Goal: Task Accomplishment & Management: Complete application form

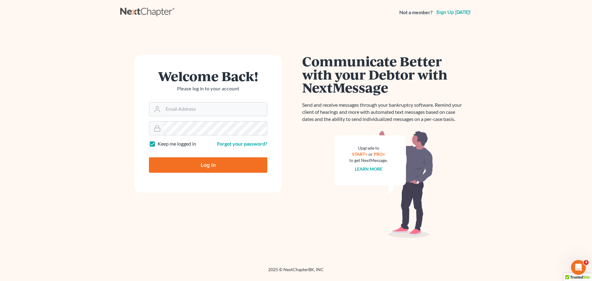
type input "[EMAIL_ADDRESS][DOMAIN_NAME]"
click at [214, 165] on input "Log In" at bounding box center [208, 164] width 118 height 15
type input "Thinking..."
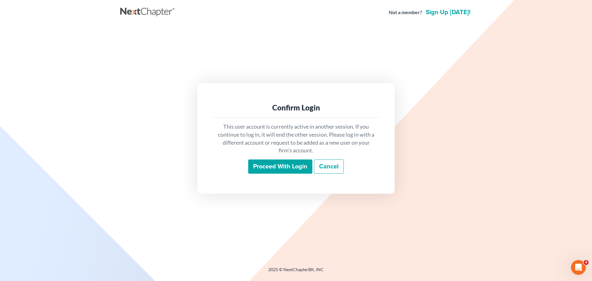
click at [275, 163] on input "Proceed with login" at bounding box center [280, 166] width 64 height 14
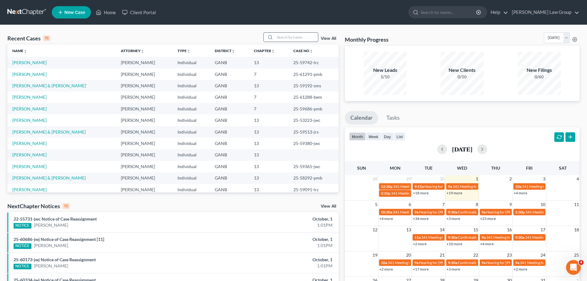
click at [290, 35] on input "search" at bounding box center [296, 37] width 43 height 9
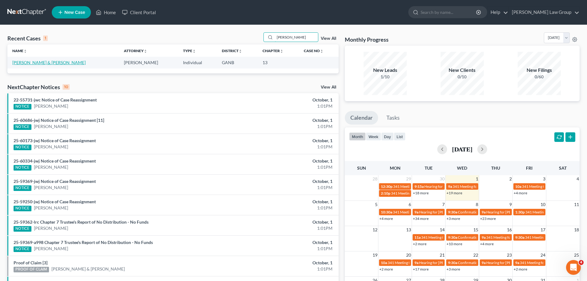
type input "mayfield"
click at [41, 62] on link "Mayfield, Ashley & Brandon" at bounding box center [48, 62] width 73 height 5
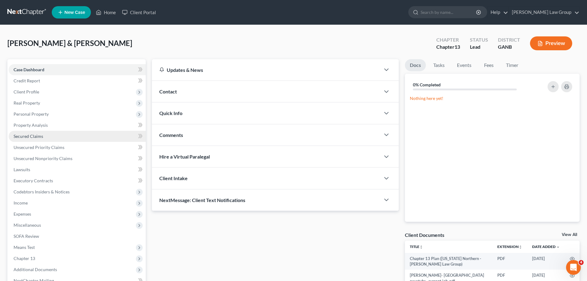
click at [38, 140] on link "Secured Claims" at bounding box center [77, 136] width 137 height 11
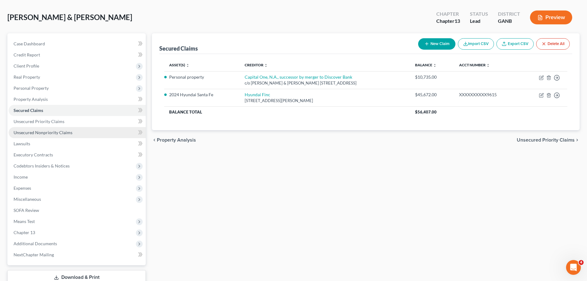
scroll to position [62, 0]
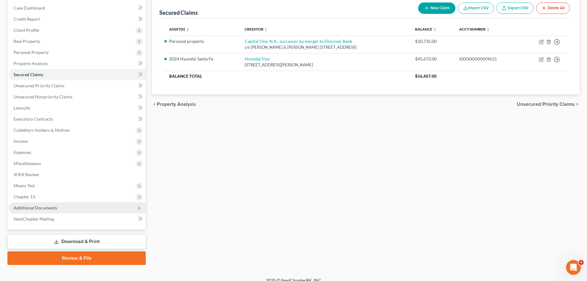
click at [62, 209] on span "Additional Documents" at bounding box center [77, 207] width 137 height 11
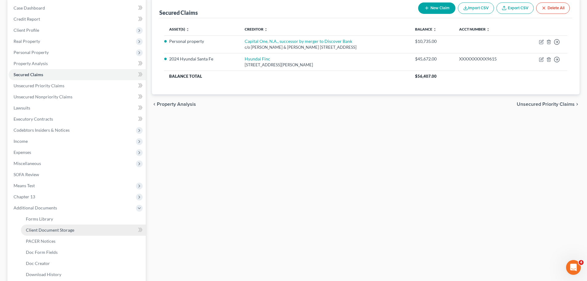
click at [92, 232] on link "Client Document Storage" at bounding box center [83, 229] width 125 height 11
select select "35"
select select "5"
select select "35"
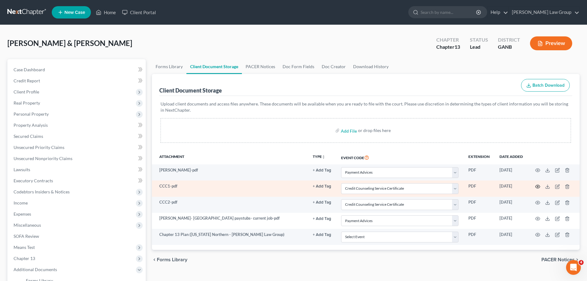
click at [539, 187] on icon "button" at bounding box center [537, 186] width 5 height 5
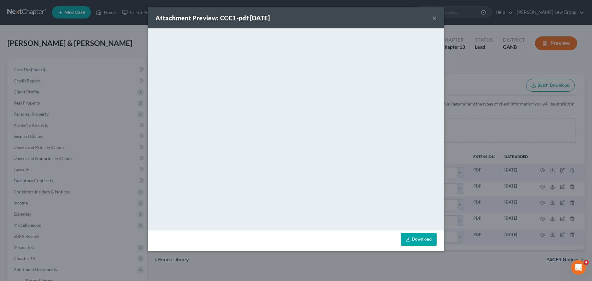
click at [434, 20] on button "×" at bounding box center [434, 17] width 4 height 7
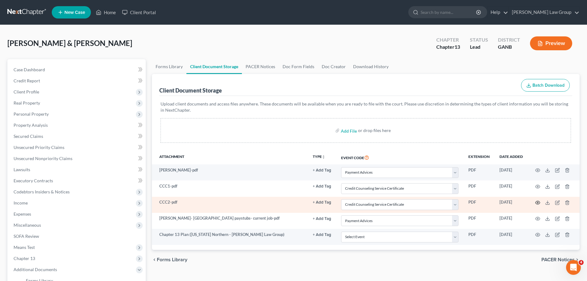
click at [538, 202] on circle "button" at bounding box center [537, 202] width 1 height 1
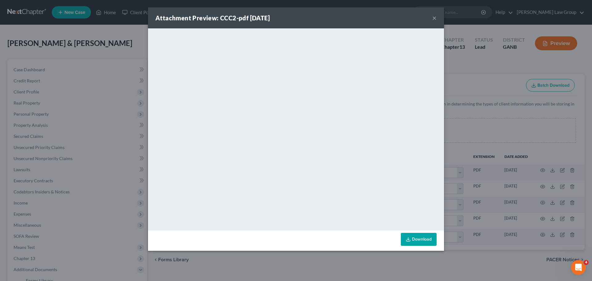
click at [434, 16] on button "×" at bounding box center [434, 17] width 4 height 7
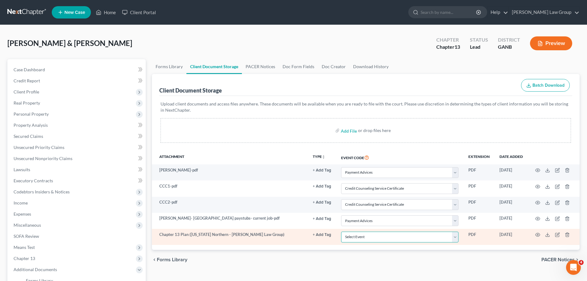
click at [407, 238] on select "Select Event 01 - Chapter 13 Plan - Initial Plan 02-Application to Pay Filing F…" at bounding box center [399, 236] width 117 height 11
select select "0"
click at [341, 231] on select "Select Event 01 - Chapter 13 Plan - Initial Plan 02-Application to Pay Filing F…" at bounding box center [399, 236] width 117 height 11
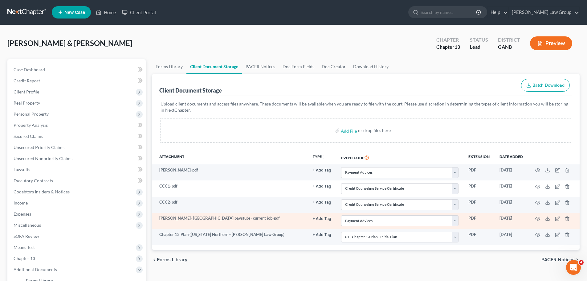
click at [540, 218] on td at bounding box center [554, 221] width 52 height 16
click at [538, 218] on circle "button" at bounding box center [537, 218] width 1 height 1
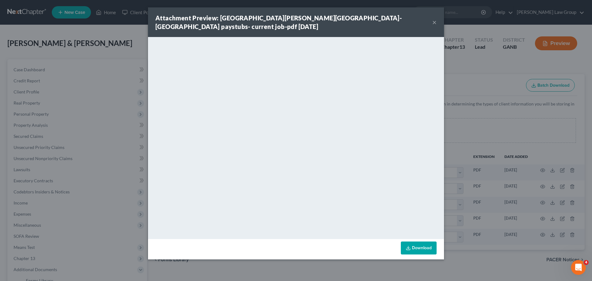
click at [435, 18] on button "×" at bounding box center [434, 21] width 4 height 7
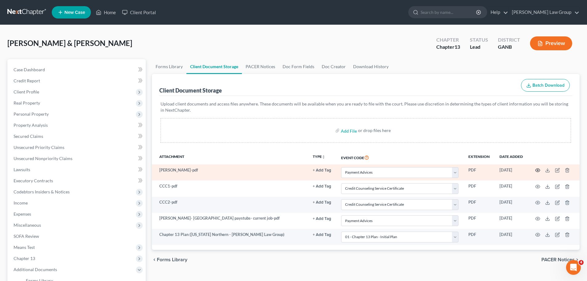
click at [537, 170] on icon "button" at bounding box center [537, 170] width 5 height 5
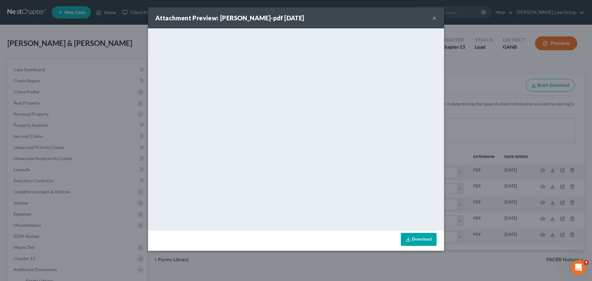
click at [434, 18] on button "×" at bounding box center [434, 17] width 4 height 7
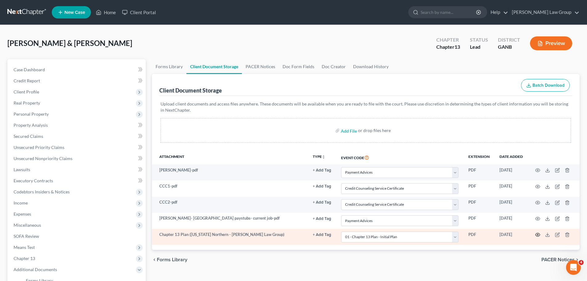
click at [538, 236] on icon "button" at bounding box center [538, 234] width 5 height 3
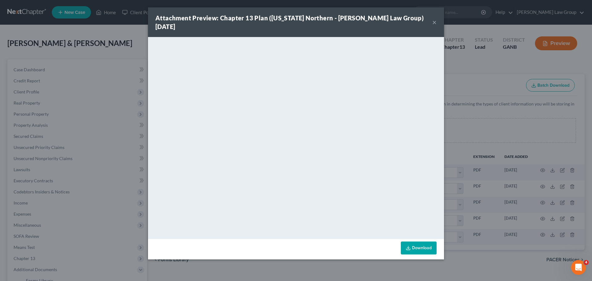
click at [433, 21] on button "×" at bounding box center [434, 21] width 4 height 7
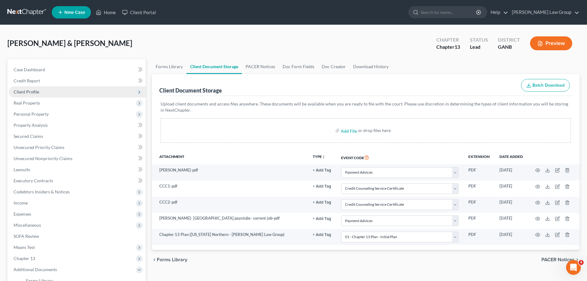
click at [47, 90] on span "Client Profile" at bounding box center [77, 91] width 137 height 11
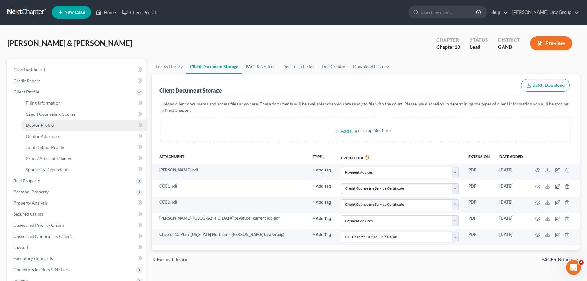
click at [56, 122] on link "Debtor Profile" at bounding box center [83, 125] width 125 height 11
select select "1"
select select "3"
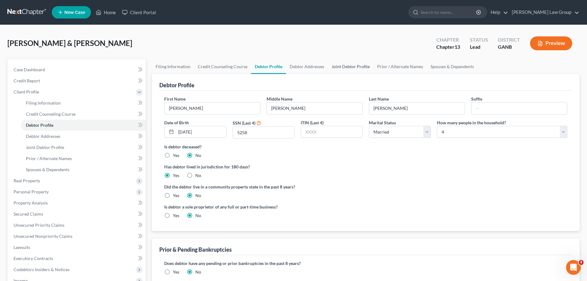
click at [358, 65] on link "Joint Debtor Profile" at bounding box center [351, 66] width 46 height 15
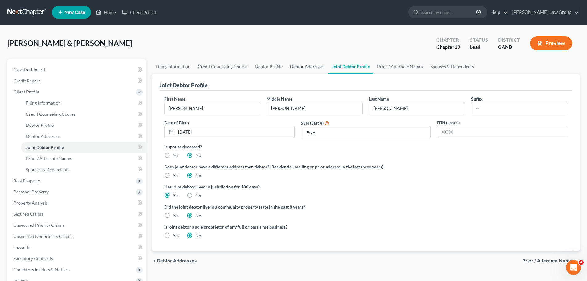
click at [292, 63] on link "Debtor Addresses" at bounding box center [307, 66] width 42 height 15
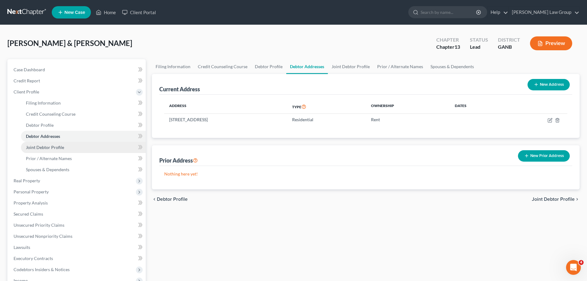
scroll to position [147, 0]
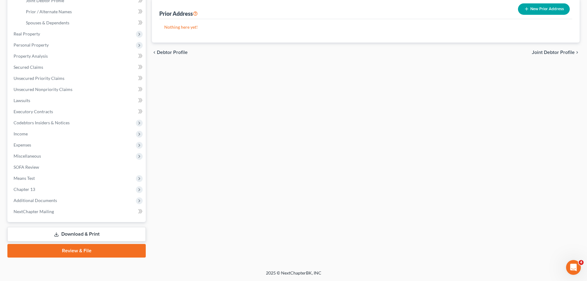
click at [70, 249] on link "Review & File" at bounding box center [76, 251] width 138 height 14
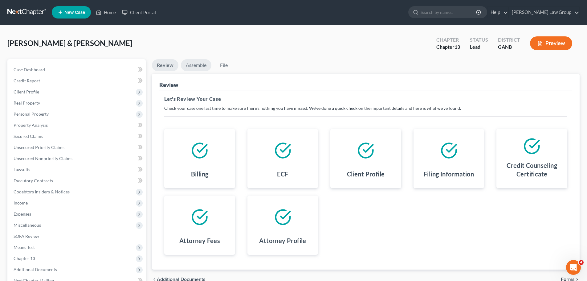
click at [201, 66] on link "Assemble" at bounding box center [196, 65] width 31 height 12
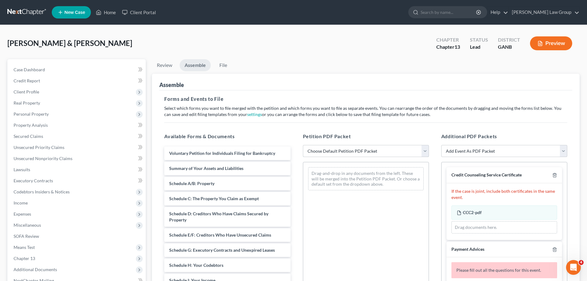
click at [352, 153] on select "Choose Default Petition PDF Packet Complete Bankruptcy Petition (all forms and …" at bounding box center [366, 151] width 126 height 12
click at [264, 141] on div "Available Forms & Documents Voluntary Petition for Individuals Filing for Bankr…" at bounding box center [227, 232] width 138 height 209
click at [38, 135] on span "Secured Claims" at bounding box center [29, 135] width 30 height 5
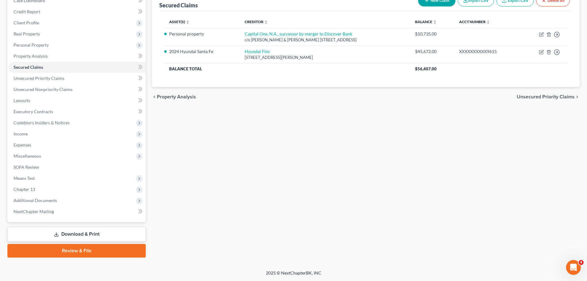
click at [67, 246] on link "Review & File" at bounding box center [76, 251] width 138 height 14
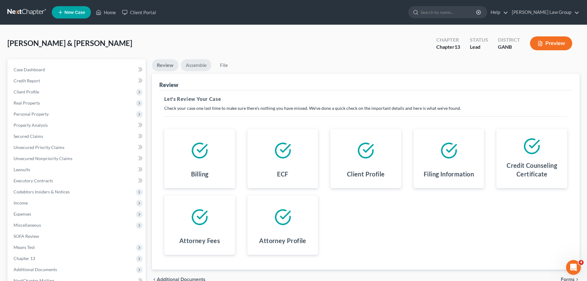
click at [204, 67] on link "Assemble" at bounding box center [196, 65] width 31 height 12
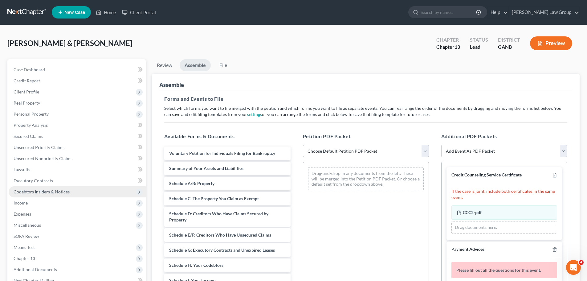
click at [68, 191] on span "Codebtors Insiders & Notices" at bounding box center [42, 191] width 56 height 5
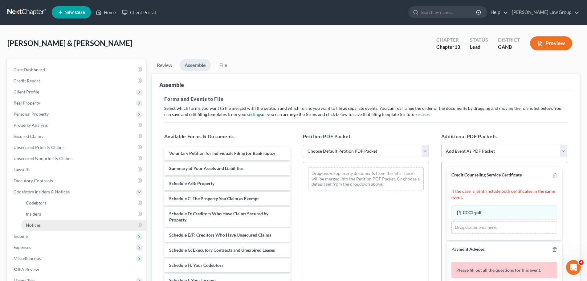
click at [66, 220] on link "Notices" at bounding box center [83, 224] width 125 height 11
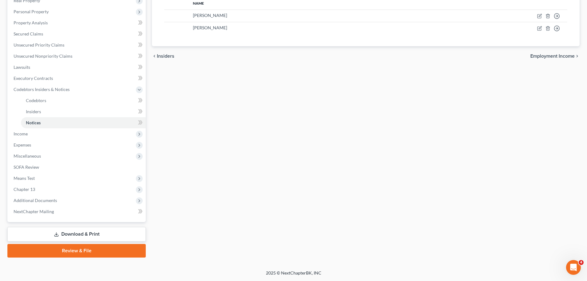
click at [71, 253] on link "Review & File" at bounding box center [76, 251] width 138 height 14
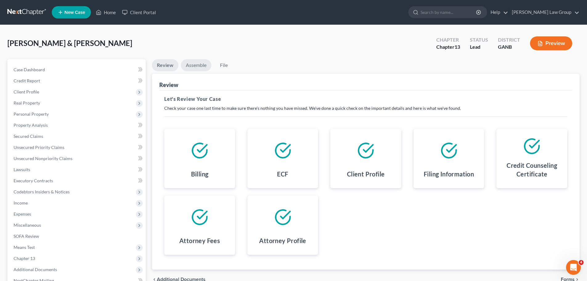
click at [199, 70] on link "Assemble" at bounding box center [196, 65] width 31 height 12
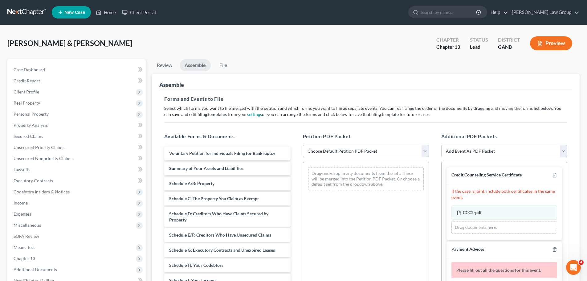
click at [333, 153] on select "Choose Default Petition PDF Packet Complete Bankruptcy Petition (all forms and …" at bounding box center [366, 151] width 126 height 12
select select "0"
click at [303, 145] on select "Choose Default Petition PDF Packet Complete Bankruptcy Petition (all forms and …" at bounding box center [366, 151] width 126 height 12
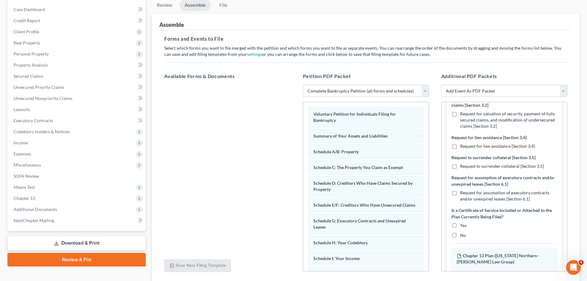
scroll to position [106, 0]
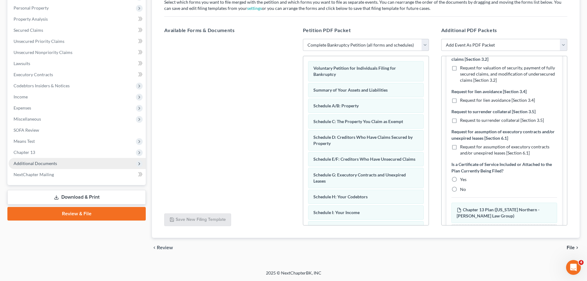
click at [60, 159] on span "Additional Documents" at bounding box center [77, 163] width 137 height 11
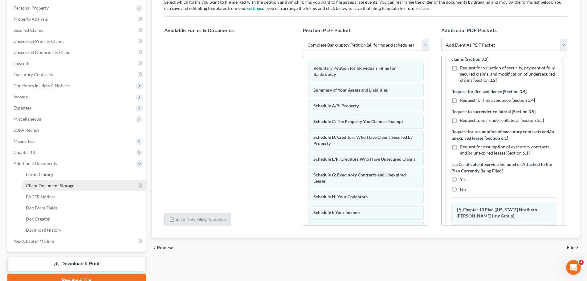
click at [67, 186] on span "Client Document Storage" at bounding box center [50, 185] width 48 height 5
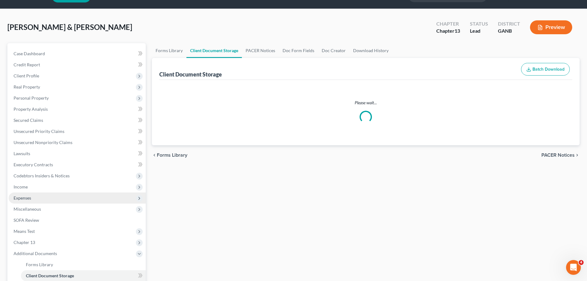
select select "35"
select select "5"
select select "35"
select select "0"
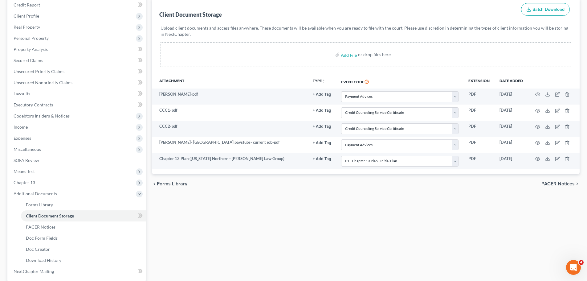
scroll to position [136, 0]
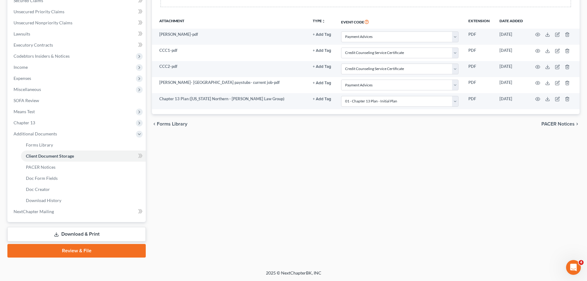
click at [79, 252] on link "Review & File" at bounding box center [76, 251] width 138 height 14
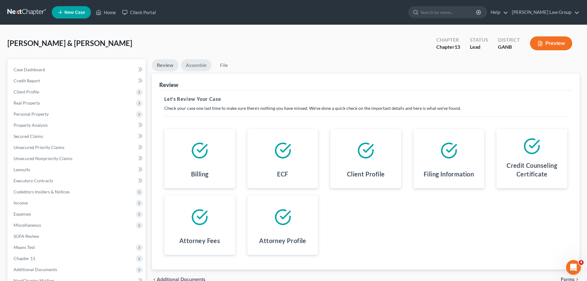
click at [202, 68] on link "Assemble" at bounding box center [196, 65] width 31 height 12
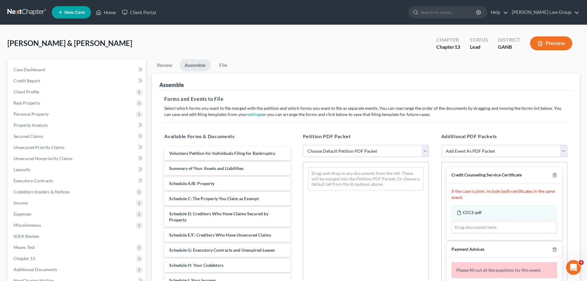
click at [361, 154] on select "Choose Default Petition PDF Packet Complete Bankruptcy Petition (all forms and …" at bounding box center [366, 151] width 126 height 12
select select "0"
click at [303, 145] on select "Choose Default Petition PDF Packet Complete Bankruptcy Petition (all forms and …" at bounding box center [366, 151] width 126 height 12
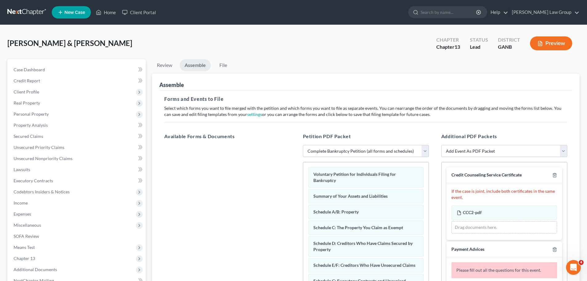
click at [513, 199] on p "If the case is joint, include both certificates in the same event." at bounding box center [504, 194] width 106 height 12
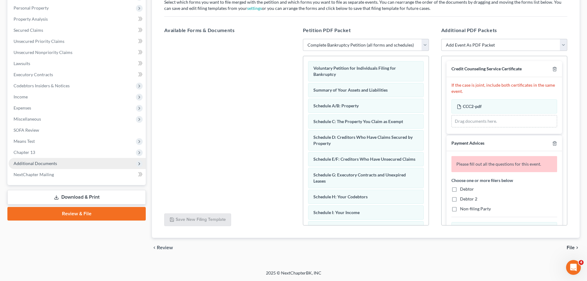
click at [52, 161] on span "Additional Documents" at bounding box center [35, 163] width 43 height 5
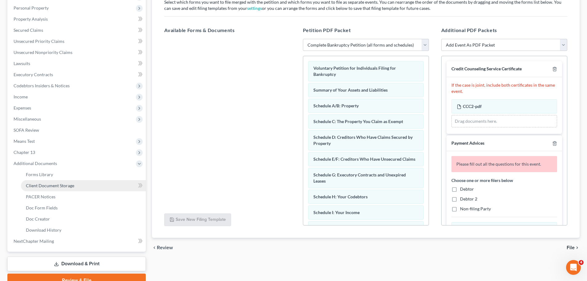
click at [71, 181] on link "Client Document Storage" at bounding box center [83, 185] width 125 height 11
select select "35"
select select "5"
select select "35"
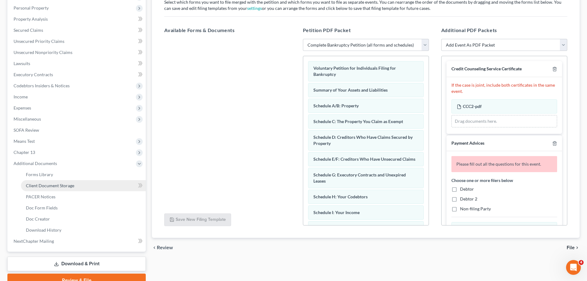
select select "0"
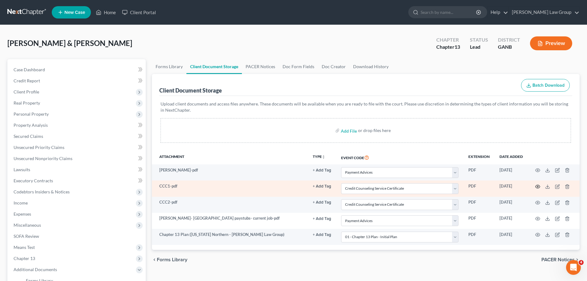
click at [538, 187] on icon "button" at bounding box center [537, 186] width 5 height 5
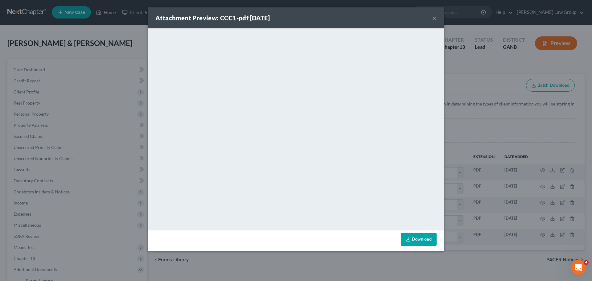
click at [434, 19] on button "×" at bounding box center [434, 17] width 4 height 7
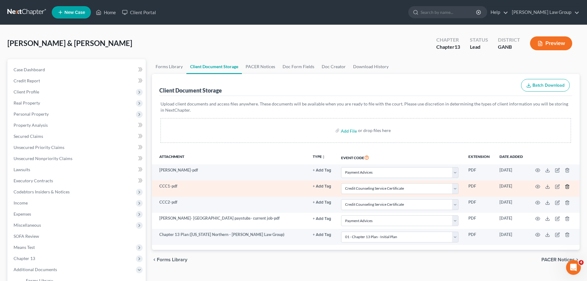
click at [567, 184] on icon "button" at bounding box center [567, 186] width 5 height 5
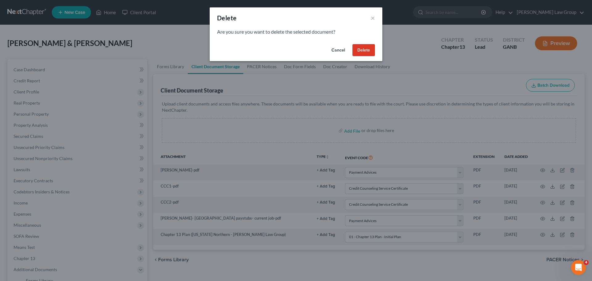
click at [359, 46] on button "Delete" at bounding box center [363, 50] width 22 height 12
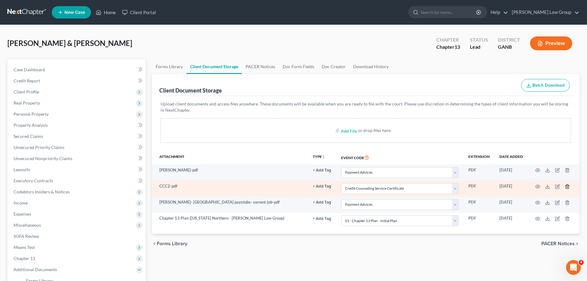
click at [566, 186] on icon "button" at bounding box center [567, 186] width 5 height 5
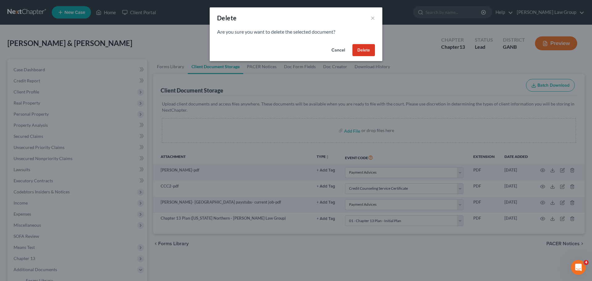
click at [365, 49] on button "Delete" at bounding box center [363, 50] width 22 height 12
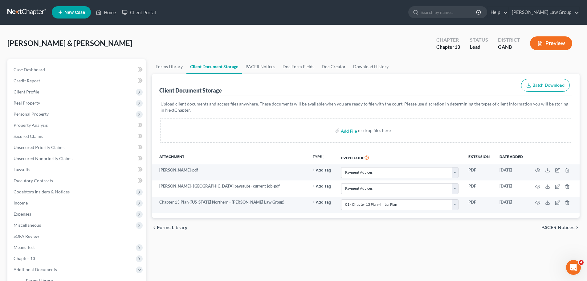
click at [345, 131] on input "file" at bounding box center [348, 130] width 15 height 11
type input "C:\fakepath\CCC1.pdf"
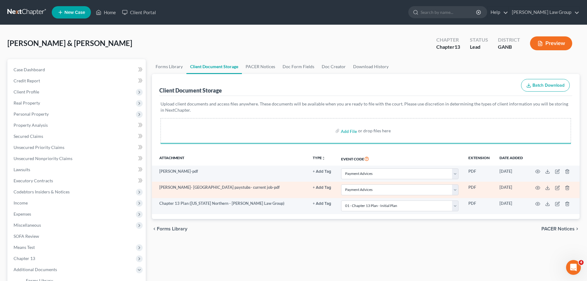
select select "35"
select select "0"
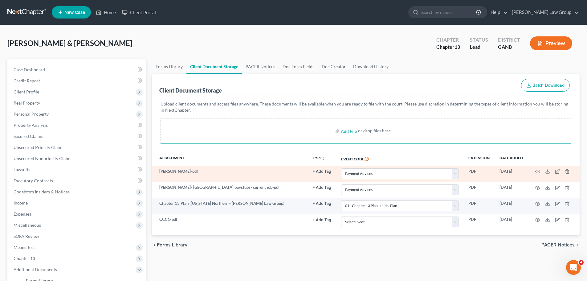
select select "35"
select select "0"
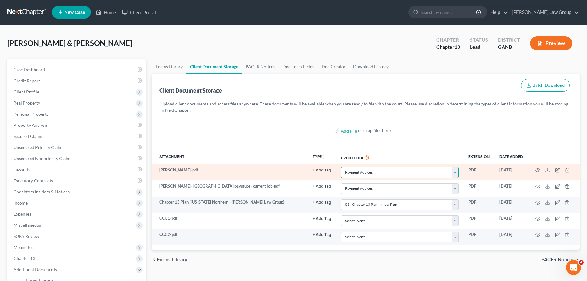
click at [450, 170] on select "Select Event 01 - Chapter 13 Plan - Initial Plan 02-Application to Pay Filing F…" at bounding box center [399, 172] width 117 height 11
select select "5"
click at [341, 167] on select "Select Event 01 - Chapter 13 Plan - Initial Plan 02-Application to Pay Filing F…" at bounding box center [399, 172] width 117 height 11
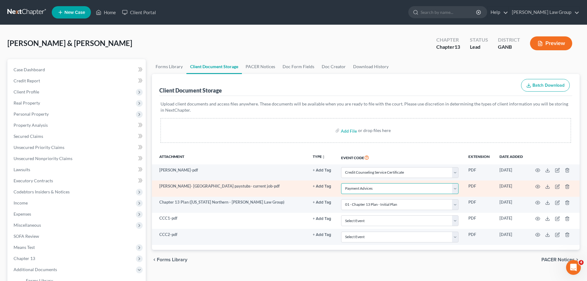
click at [381, 188] on select "Select Event 01 - Chapter 13 Plan - Initial Plan 02-Application to Pay Filing F…" at bounding box center [399, 188] width 117 height 11
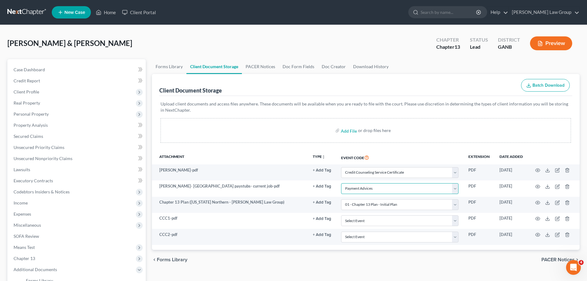
select select "5"
click at [341, 183] on select "Select Event 01 - Chapter 13 Plan - Initial Plan 02-Application to Pay Filing F…" at bounding box center [399, 188] width 117 height 11
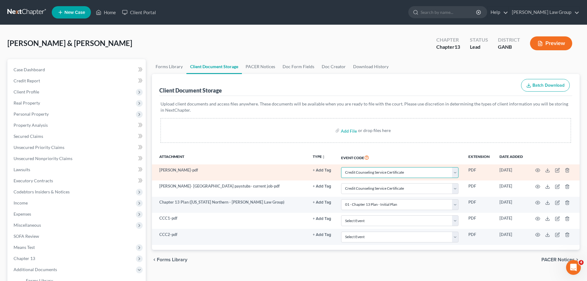
click at [386, 174] on select "Select Event 01 - Chapter 13 Plan - Initial Plan 02-Application to Pay Filing F…" at bounding box center [399, 172] width 117 height 11
select select "35"
click at [341, 167] on select "Select Event 01 - Chapter 13 Plan - Initial Plan 02-Application to Pay Filing F…" at bounding box center [399, 172] width 117 height 11
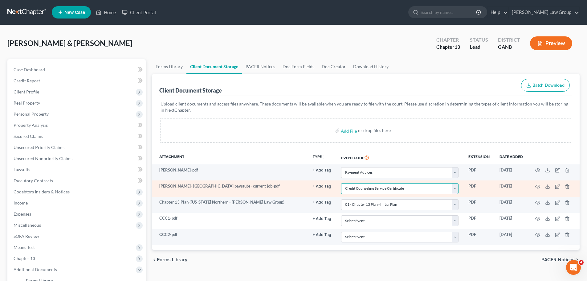
click at [380, 183] on select "Select Event 01 - Chapter 13 Plan - Initial Plan 02-Application to Pay Filing F…" at bounding box center [399, 188] width 117 height 11
select select "35"
click at [341, 183] on select "Select Event 01 - Chapter 13 Plan - Initial Plan 02-Application to Pay Filing F…" at bounding box center [399, 188] width 117 height 11
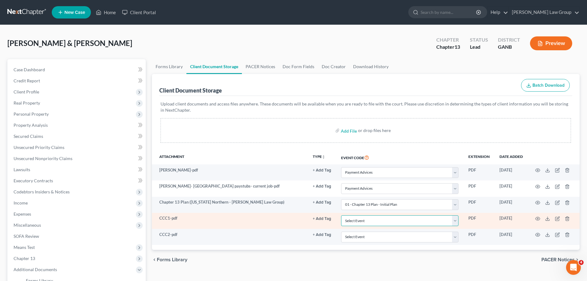
click at [370, 222] on select "Select Event 01 - Chapter 13 Plan - Initial Plan 02-Application to Pay Filing F…" at bounding box center [399, 220] width 117 height 11
select select "5"
click at [341, 215] on select "Select Event 01 - Chapter 13 Plan - Initial Plan 02-Application to Pay Filing F…" at bounding box center [399, 220] width 117 height 11
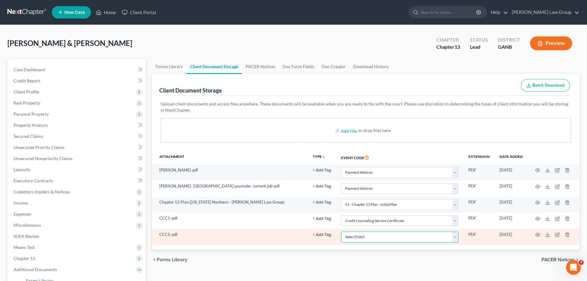
click at [387, 241] on select "Select Event 01 - Chapter 13 Plan - Initial Plan 02-Application to Pay Filing F…" at bounding box center [399, 236] width 117 height 11
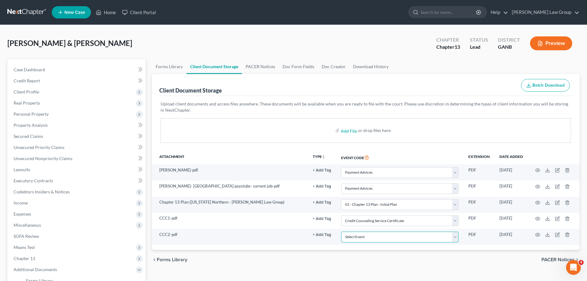
select select "5"
click at [341, 231] on select "Select Event 01 - Chapter 13 Plan - Initial Plan 02-Application to Pay Filing F…" at bounding box center [399, 236] width 117 height 11
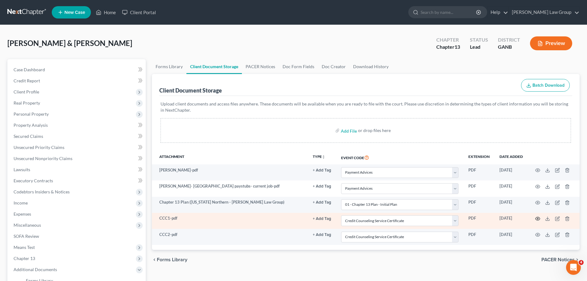
click at [537, 218] on icon "button" at bounding box center [537, 218] width 5 height 5
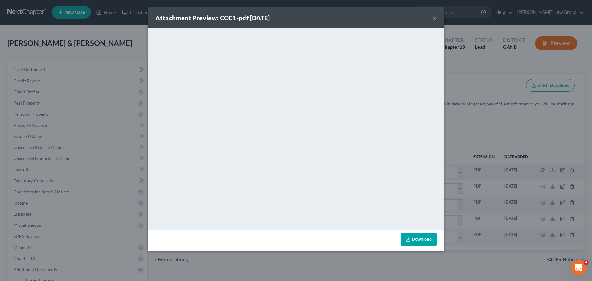
click at [433, 19] on button "×" at bounding box center [434, 17] width 4 height 7
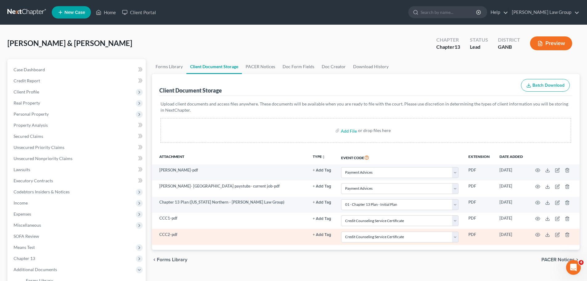
click at [541, 236] on td at bounding box center [554, 237] width 52 height 16
click at [538, 235] on circle "button" at bounding box center [537, 234] width 1 height 1
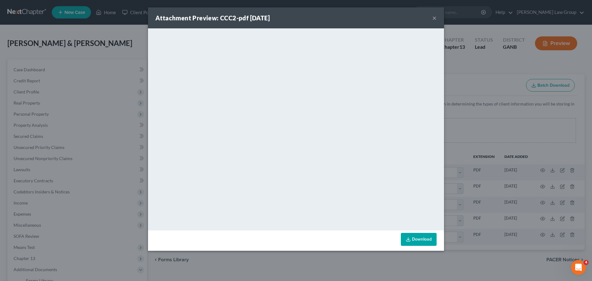
click at [434, 16] on button "×" at bounding box center [434, 17] width 4 height 7
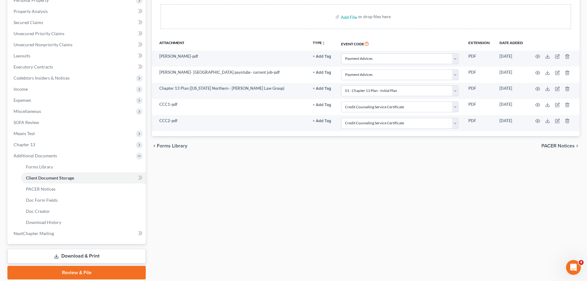
scroll to position [136, 0]
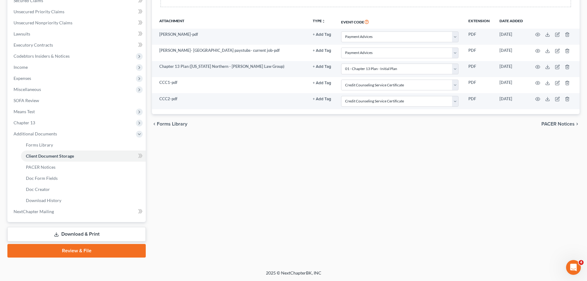
click at [74, 253] on link "Review & File" at bounding box center [76, 251] width 138 height 14
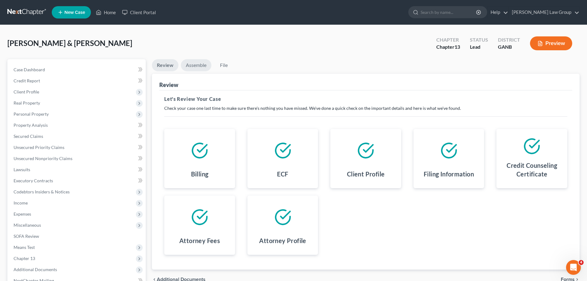
click at [198, 64] on link "Assemble" at bounding box center [196, 65] width 31 height 12
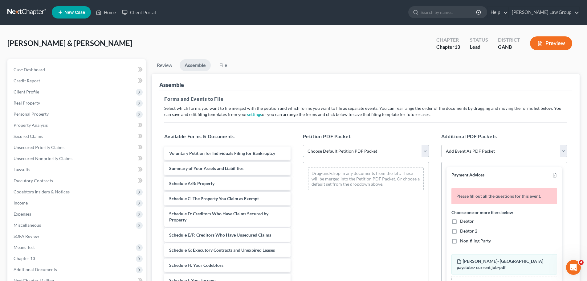
click at [370, 151] on select "Choose Default Petition PDF Packet Complete Bankruptcy Petition (all forms and …" at bounding box center [366, 151] width 126 height 12
select select "0"
click at [303, 145] on select "Choose Default Petition PDF Packet Complete Bankruptcy Petition (all forms and …" at bounding box center [366, 151] width 126 height 12
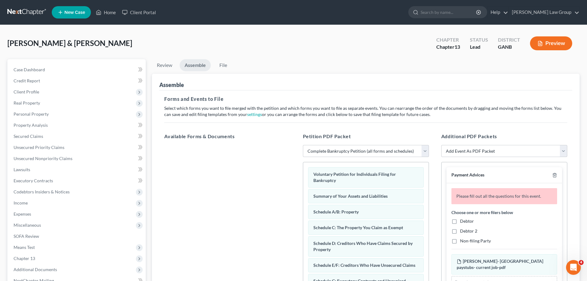
click at [460, 221] on label "Debtor" at bounding box center [467, 221] width 14 height 6
click at [463, 221] on input "Debtor" at bounding box center [465, 220] width 4 height 4
checkbox input "true"
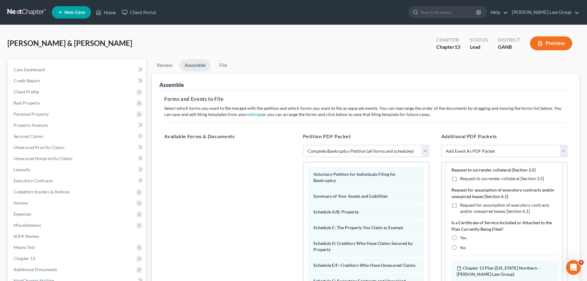
click at [460, 249] on label "No" at bounding box center [463, 247] width 6 height 6
click at [463, 248] on input "No" at bounding box center [465, 246] width 4 height 4
radio input "true"
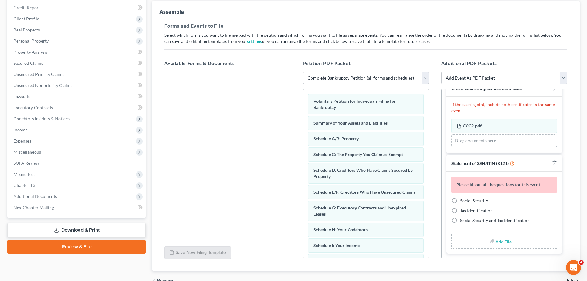
scroll to position [92, 0]
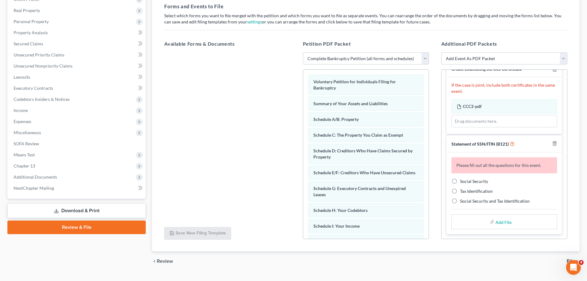
click at [460, 182] on label "Social Security" at bounding box center [474, 181] width 28 height 6
click at [463, 182] on input "Social Security" at bounding box center [465, 180] width 4 height 4
radio input "true"
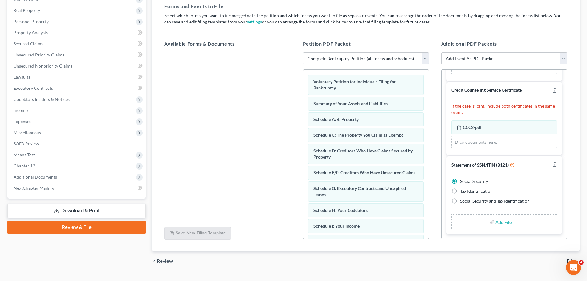
scroll to position [323, 0]
click at [477, 143] on div "Drag documents here." at bounding box center [504, 142] width 106 height 12
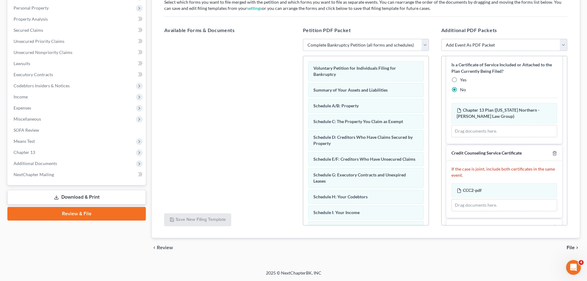
scroll to position [308, 0]
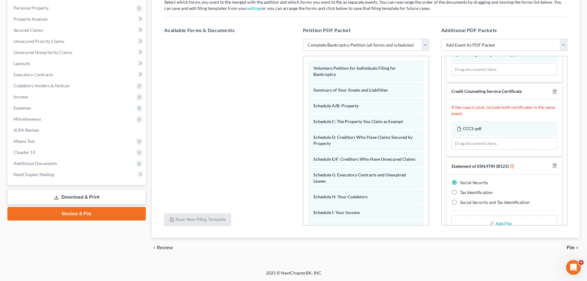
click at [469, 43] on select "Add Event As PDF Packet 01 - Chapter 13 Plan - Initial Plan 02-Application to P…" at bounding box center [504, 45] width 126 height 12
select select "10"
click at [441, 39] on select "Add Event As PDF Packet 01 - Chapter 13 Plan - Initial Plan 02-Application to P…" at bounding box center [504, 45] width 126 height 12
select select
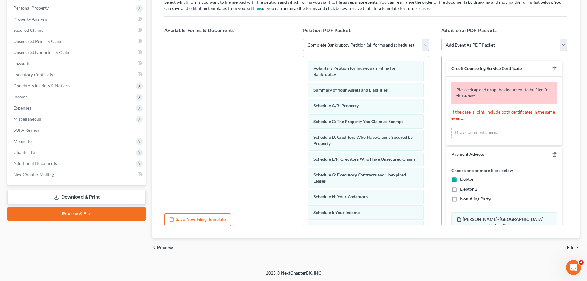
scroll to position [0, 0]
click at [553, 68] on icon "button" at bounding box center [554, 69] width 3 height 4
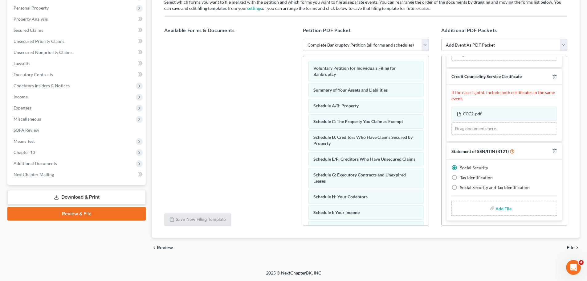
scroll to position [292, 0]
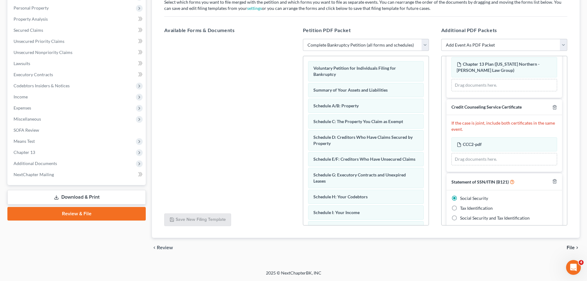
click at [465, 160] on div "Drag documents here." at bounding box center [504, 159] width 106 height 12
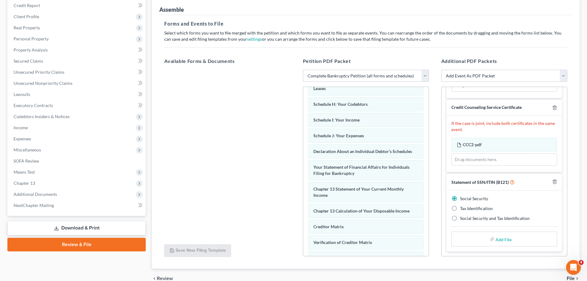
scroll to position [0, 0]
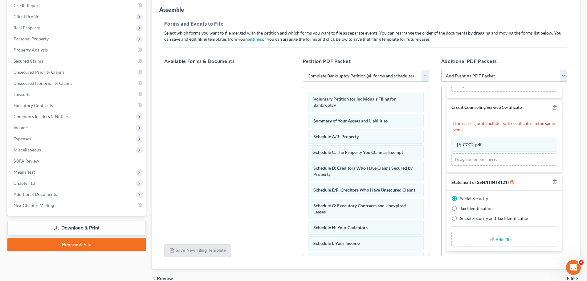
click at [500, 240] on input "file" at bounding box center [503, 238] width 15 height 11
type input "C:\fakepath\SSN to file in case MAYFIELD.pdf"
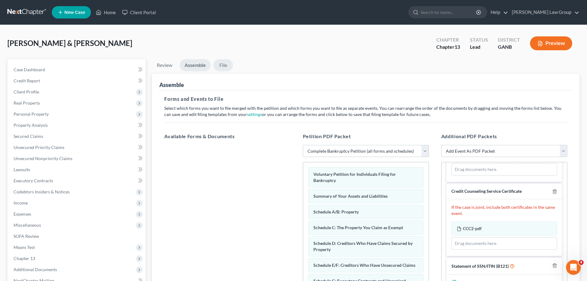
click at [224, 63] on link "File" at bounding box center [223, 65] width 20 height 12
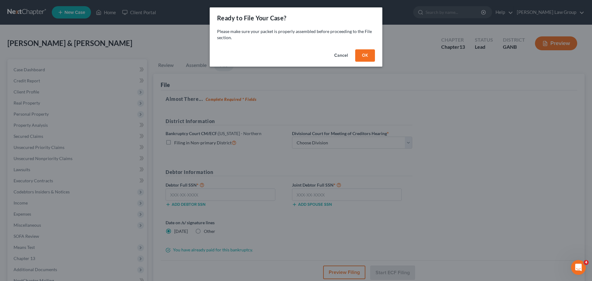
click at [361, 59] on button "OK" at bounding box center [365, 55] width 20 height 12
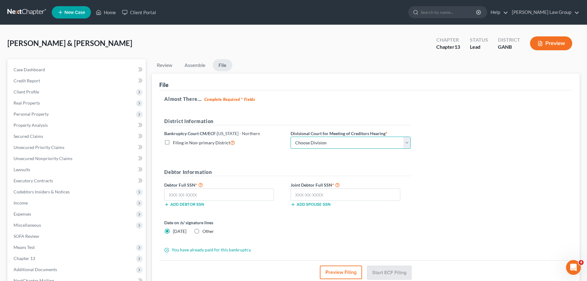
click at [311, 146] on select "Choose Division Atlanta Gainesville Newnan Rome" at bounding box center [351, 143] width 120 height 12
select select "0"
click at [291, 137] on select "Choose Division Atlanta Gainesville Newnan Rome" at bounding box center [351, 143] width 120 height 12
click at [201, 194] on input "text" at bounding box center [219, 194] width 110 height 12
paste input "193-70-5258"
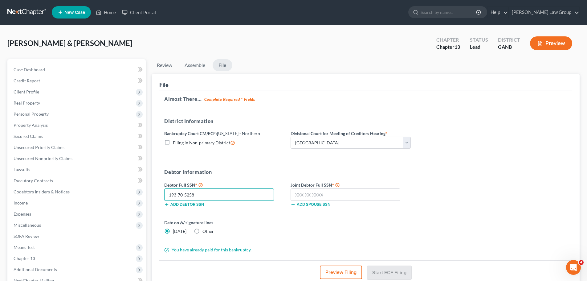
type input "193-70-5258"
click at [361, 197] on input "text" at bounding box center [346, 194] width 110 height 12
paste input "252-79-9526"
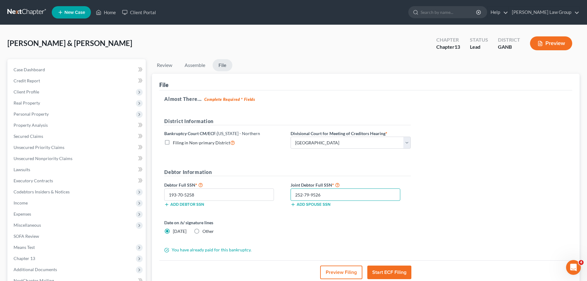
type input "252-79-9526"
click at [390, 271] on button "Start ECF Filing" at bounding box center [389, 272] width 44 height 14
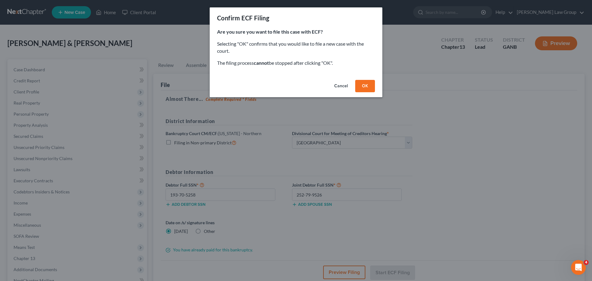
click at [365, 87] on button "OK" at bounding box center [365, 86] width 20 height 12
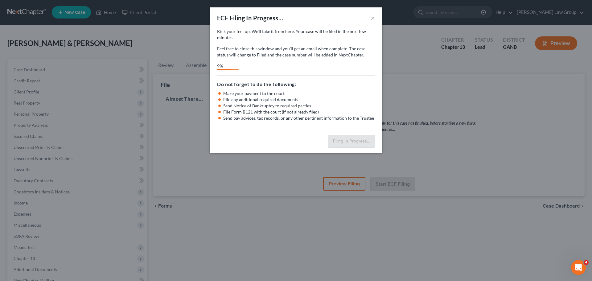
select select "0"
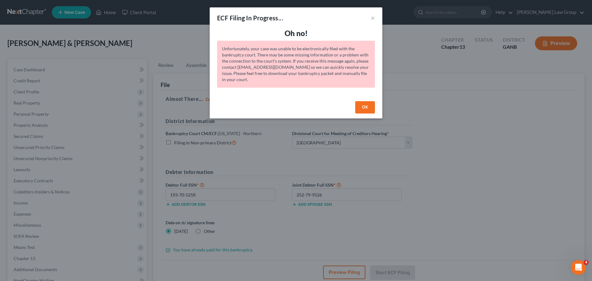
click at [363, 107] on button "OK" at bounding box center [365, 107] width 20 height 12
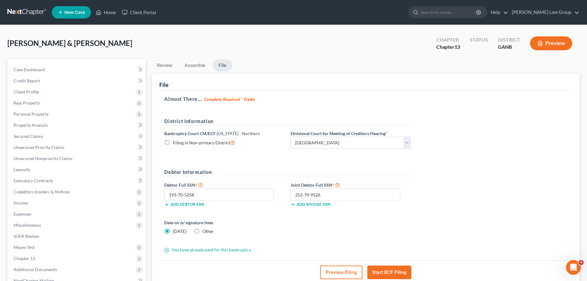
click at [389, 269] on button "Start ECF Filing" at bounding box center [389, 272] width 44 height 14
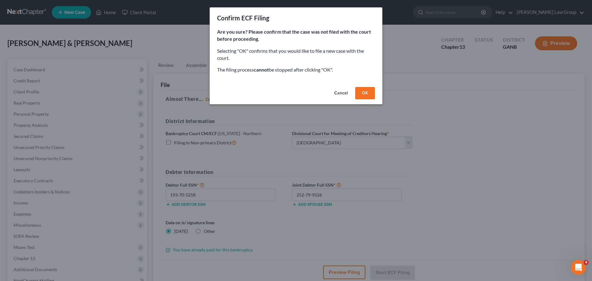
click at [369, 92] on button "OK" at bounding box center [365, 93] width 20 height 12
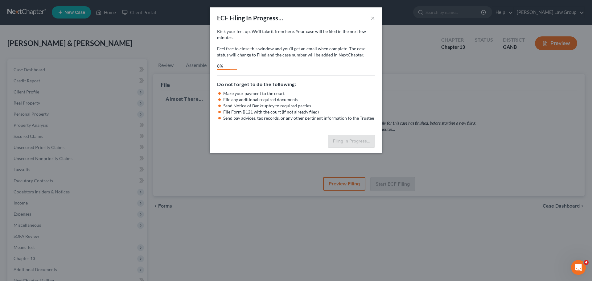
select select "0"
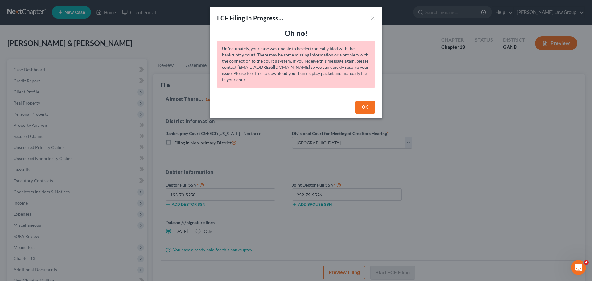
click at [365, 104] on button "OK" at bounding box center [365, 107] width 20 height 12
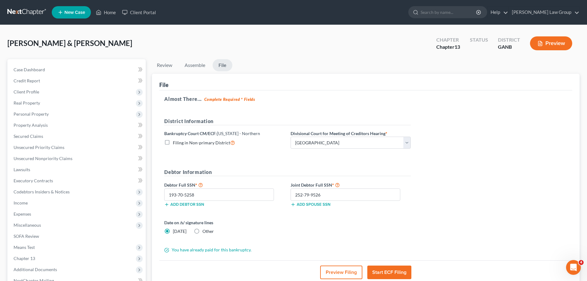
click at [393, 266] on button "Start ECF Filing" at bounding box center [389, 272] width 44 height 14
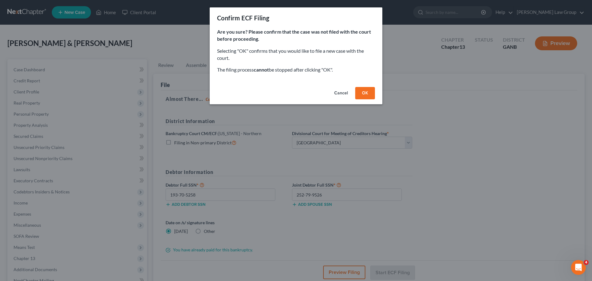
click at [363, 88] on button "OK" at bounding box center [365, 93] width 20 height 12
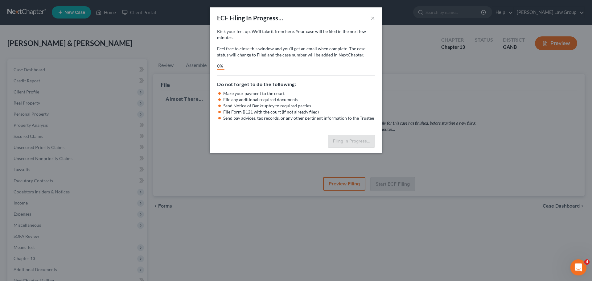
click at [578, 267] on icon "Open Intercom Messenger" at bounding box center [577, 266] width 4 height 5
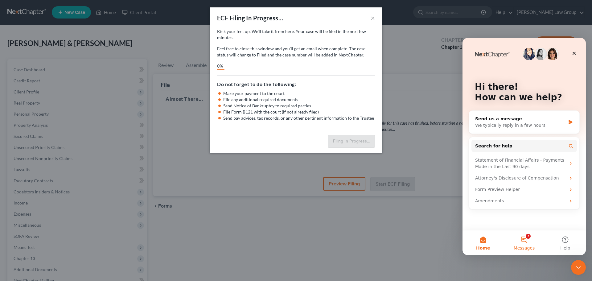
click at [520, 240] on button "7 Messages" at bounding box center [523, 242] width 41 height 25
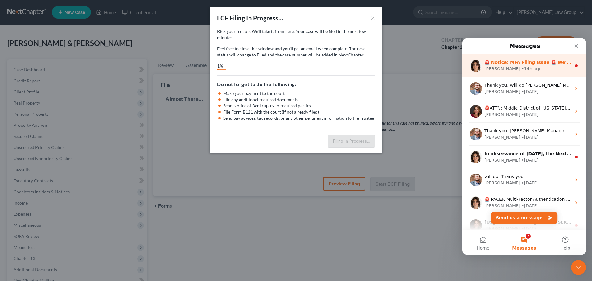
click at [524, 66] on div "Emma • 14h ago" at bounding box center [527, 69] width 87 height 6
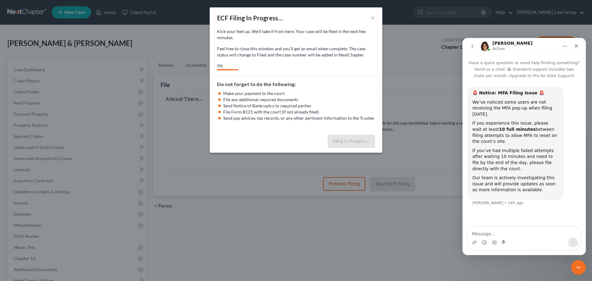
select select "0"
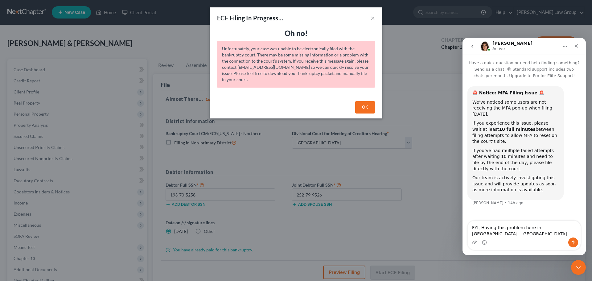
type textarea "FYI, Having this problem here in GA. Northern District."
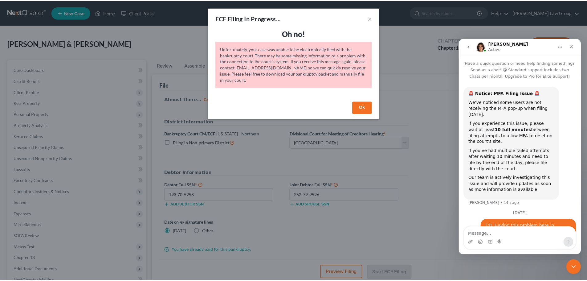
scroll to position [6, 0]
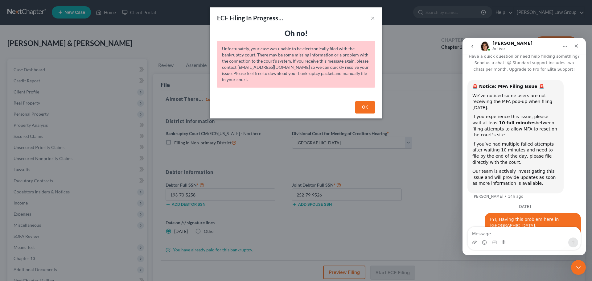
click at [358, 109] on button "OK" at bounding box center [365, 107] width 20 height 12
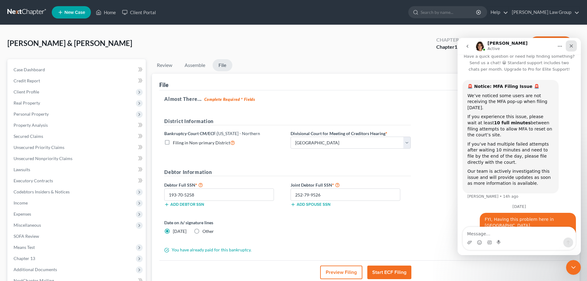
click at [568, 47] on div "Close" at bounding box center [571, 45] width 11 height 11
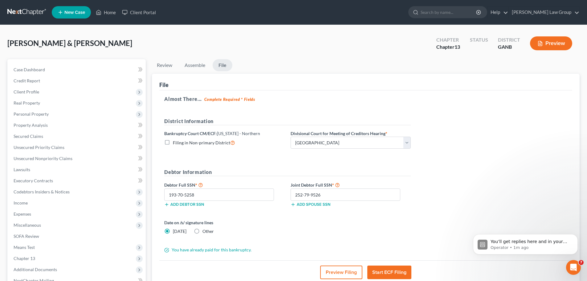
scroll to position [63, 0]
click at [44, 91] on span "Client Profile" at bounding box center [77, 91] width 137 height 11
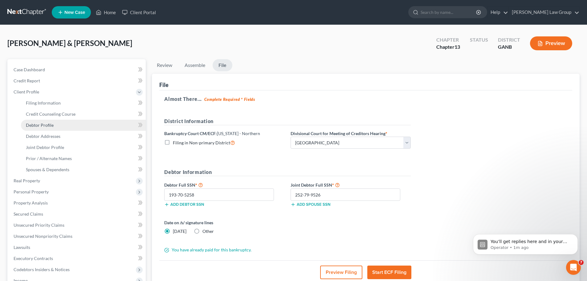
click at [63, 129] on link "Debtor Profile" at bounding box center [83, 125] width 125 height 11
select select "1"
select select "3"
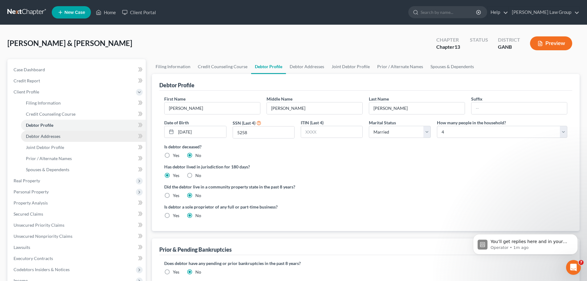
click at [62, 137] on link "Debtor Addresses" at bounding box center [83, 136] width 125 height 11
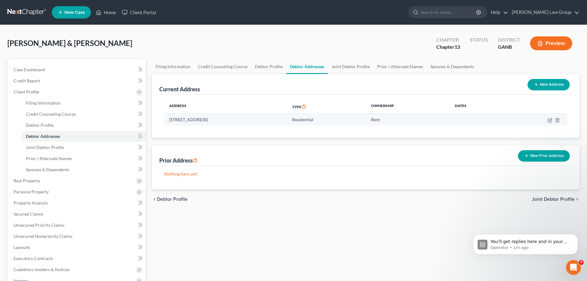
drag, startPoint x: 168, startPoint y: 120, endPoint x: 207, endPoint y: 119, distance: 39.5
click at [207, 120] on td "7185 Chestnut Lane, Riverdale, GA 30274" at bounding box center [225, 120] width 123 height 12
copy td "7185 Chestnut Lane"
drag, startPoint x: 289, startPoint y: 106, endPoint x: 262, endPoint y: 109, distance: 27.9
click at [287, 106] on th "Address" at bounding box center [225, 107] width 123 height 14
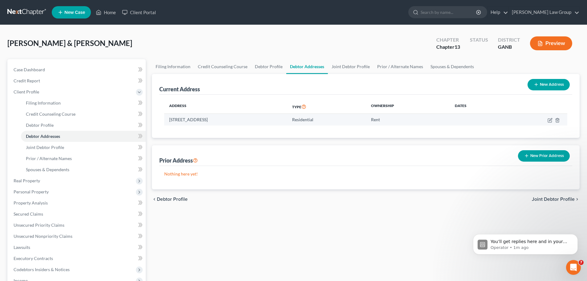
drag, startPoint x: 236, startPoint y: 119, endPoint x: 257, endPoint y: 116, distance: 21.1
click at [255, 120] on td "7185 Chestnut Lane, Riverdale, GA 30274" at bounding box center [225, 120] width 123 height 12
copy td "30274"
click at [549, 121] on icon "button" at bounding box center [550, 119] width 3 height 3
select select "10"
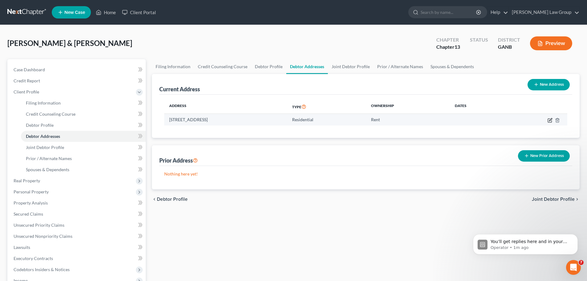
select select "30"
select select "0"
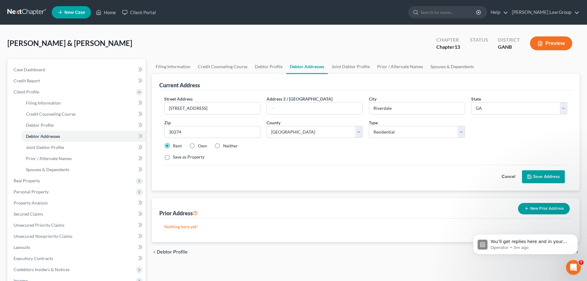
click at [565, 46] on button "Preview" at bounding box center [551, 43] width 42 height 14
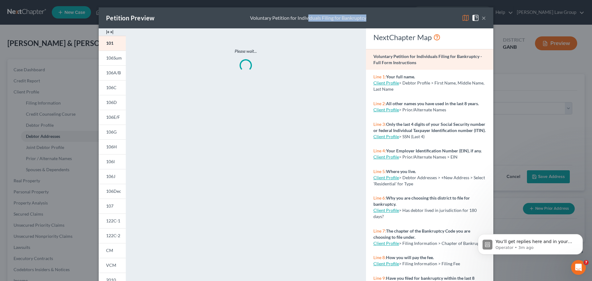
drag, startPoint x: 305, startPoint y: 20, endPoint x: 401, endPoint y: 23, distance: 95.9
click at [401, 23] on div "Petition Preview Voluntary Petition for Individuals Filing for Bankruptcy ×" at bounding box center [296, 17] width 394 height 21
click at [481, 18] on button "×" at bounding box center [483, 17] width 4 height 7
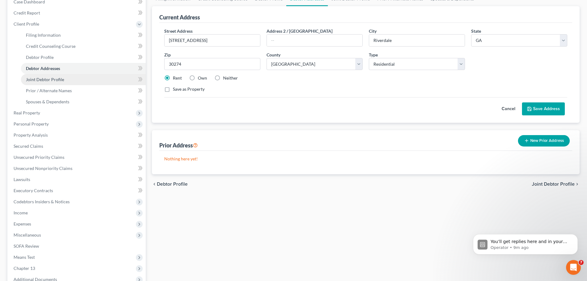
scroll to position [147, 0]
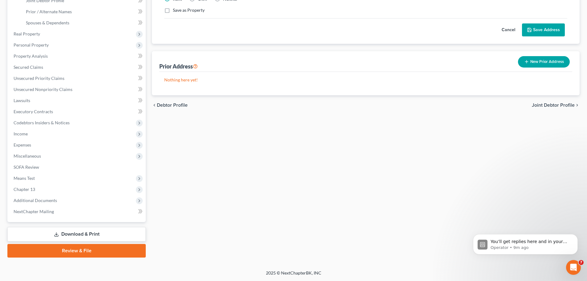
click at [82, 230] on link "Download & Print" at bounding box center [76, 234] width 138 height 14
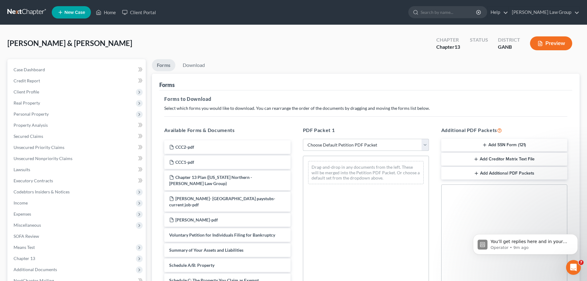
click at [341, 144] on select "Choose Default Petition PDF Packet Complete Bankruptcy Petition (all forms and …" at bounding box center [366, 145] width 126 height 12
select select "0"
click at [303, 139] on select "Choose Default Petition PDF Packet Complete Bankruptcy Petition (all forms and …" at bounding box center [366, 145] width 126 height 12
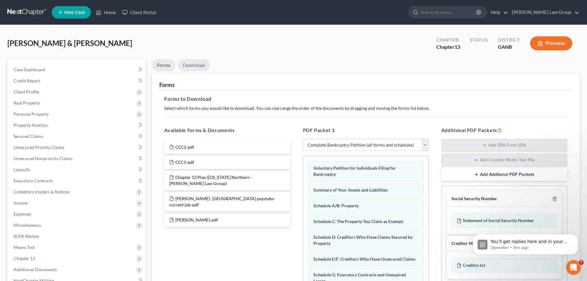
click at [193, 70] on link "Download" at bounding box center [194, 65] width 32 height 12
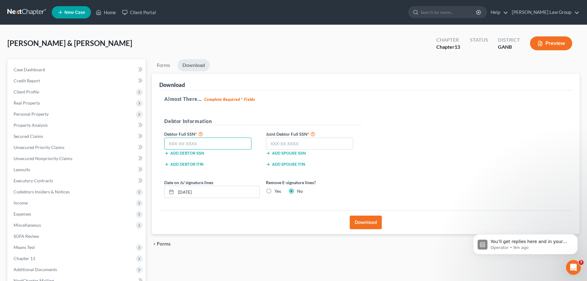
click at [207, 146] on input "text" at bounding box center [207, 143] width 87 height 12
paste input "193-70-5258"
type input "193-70-5258"
click at [309, 142] on input "text" at bounding box center [309, 143] width 87 height 12
paste input "252-79-9526"
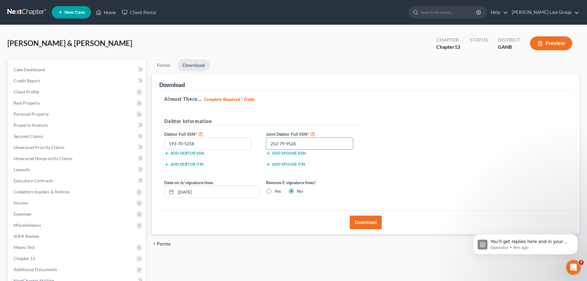
type input "252-79-9526"
click at [363, 223] on button "Download" at bounding box center [366, 222] width 32 height 14
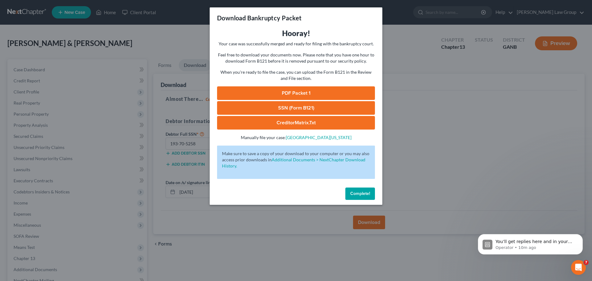
click at [300, 96] on link "PDF Packet 1" at bounding box center [296, 93] width 158 height 14
click at [288, 108] on link "SSN (Form B121)" at bounding box center [296, 108] width 158 height 14
click at [279, 122] on link "CreditorMatrix.txt" at bounding box center [296, 123] width 158 height 14
click at [358, 194] on span "Complete!" at bounding box center [360, 193] width 20 height 5
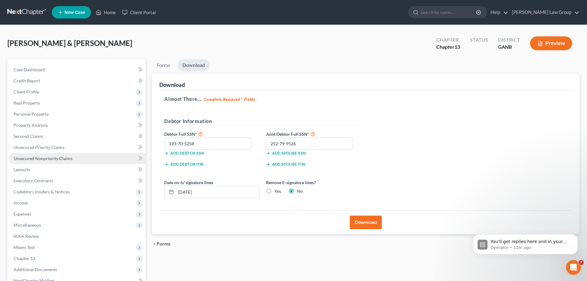
scroll to position [69, 0]
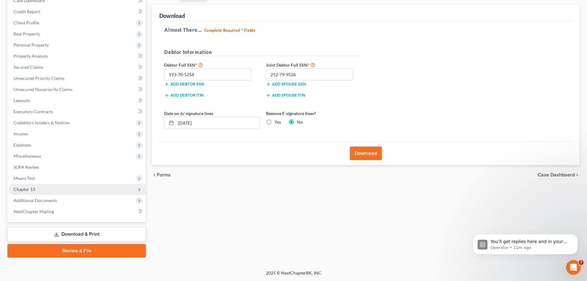
click at [94, 185] on span "Chapter 13" at bounding box center [77, 189] width 137 height 11
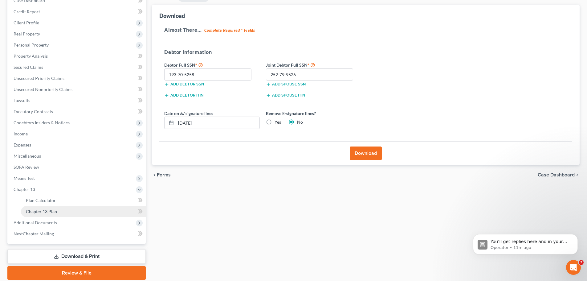
click at [95, 210] on link "Chapter 13 Plan" at bounding box center [83, 211] width 125 height 11
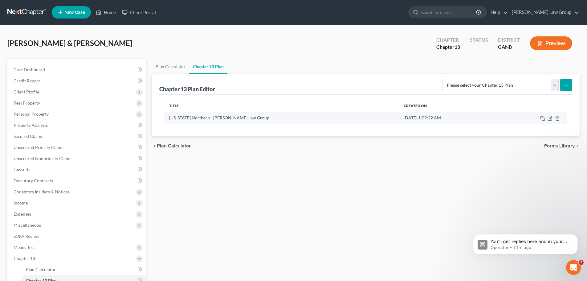
click at [553, 118] on td at bounding box center [533, 118] width 68 height 12
click at [552, 118] on icon "button" at bounding box center [550, 118] width 5 height 5
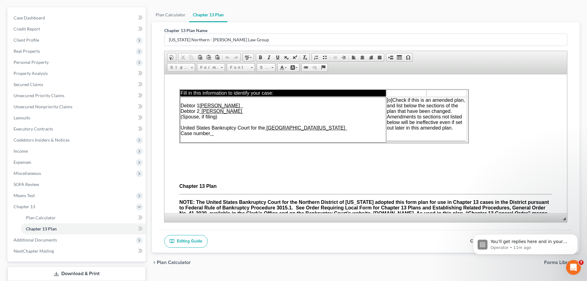
scroll to position [91, 0]
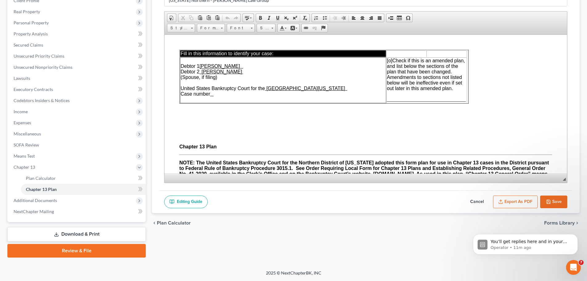
click at [515, 200] on button "Export as PDF" at bounding box center [515, 201] width 45 height 13
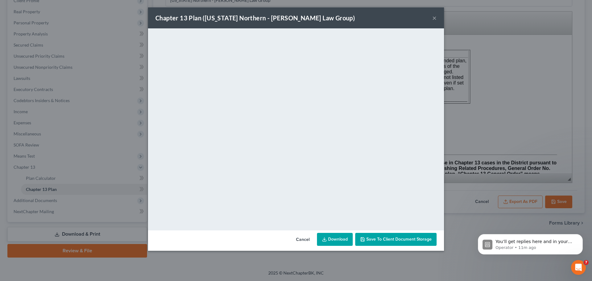
click at [339, 239] on link "Download" at bounding box center [335, 239] width 36 height 13
click at [433, 15] on button "×" at bounding box center [434, 17] width 4 height 7
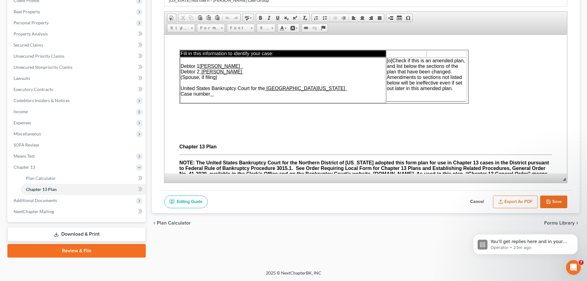
click at [553, 203] on button "Save" at bounding box center [553, 201] width 27 height 13
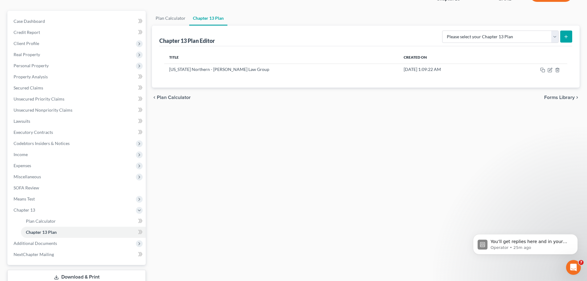
scroll to position [0, 0]
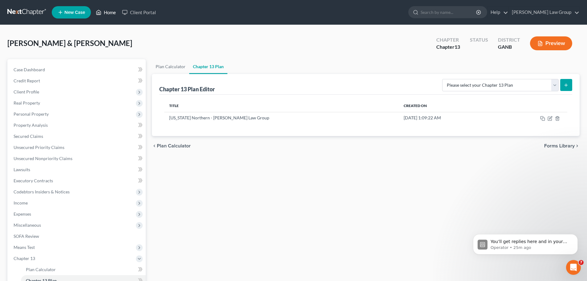
click at [114, 15] on link "Home" at bounding box center [106, 12] width 26 height 11
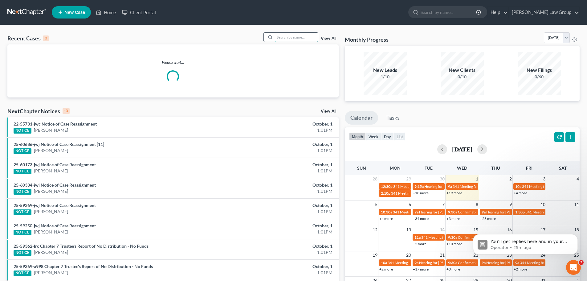
click at [298, 35] on input "search" at bounding box center [296, 37] width 43 height 9
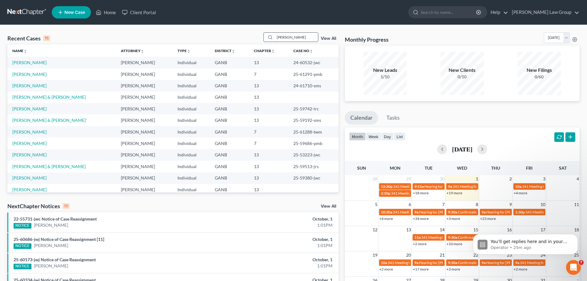
type input "lucas"
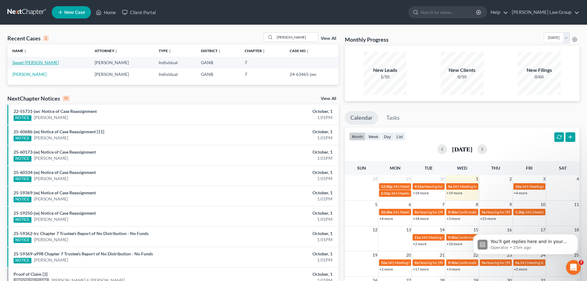
click at [31, 62] on link "Sweet Lucas, Althea" at bounding box center [35, 62] width 47 height 5
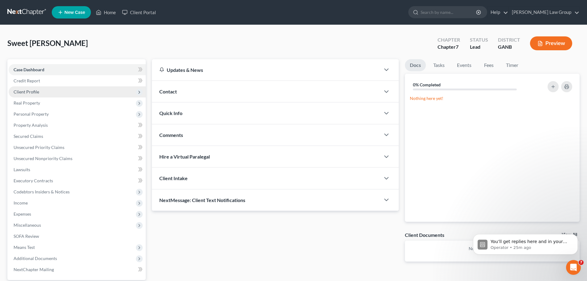
click at [35, 92] on span "Client Profile" at bounding box center [27, 91] width 26 height 5
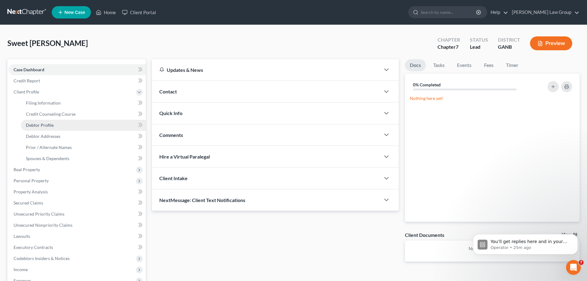
click at [77, 121] on link "Debtor Profile" at bounding box center [83, 125] width 125 height 11
select select "1"
select select "2"
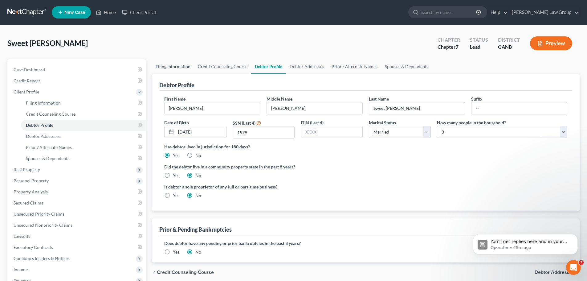
click at [187, 70] on link "Filing Information" at bounding box center [173, 66] width 42 height 15
select select "1"
select select "0"
select select "10"
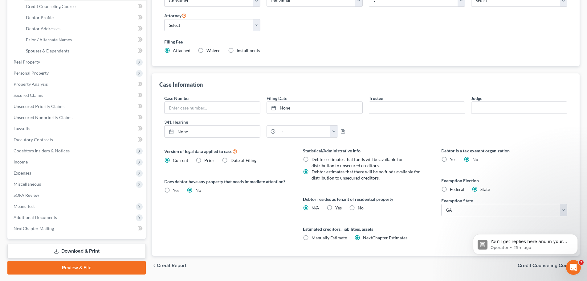
scroll to position [123, 0]
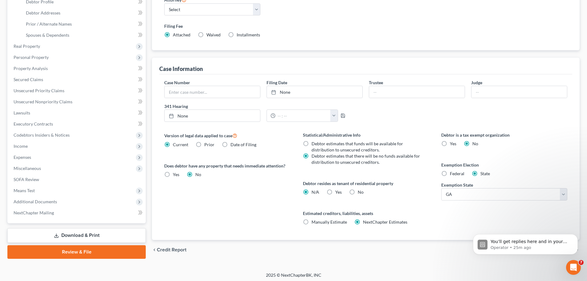
click at [335, 190] on label "Yes Yes" at bounding box center [338, 192] width 6 height 6
click at [338, 190] on input "Yes Yes" at bounding box center [340, 191] width 4 height 4
radio input "true"
radio input "false"
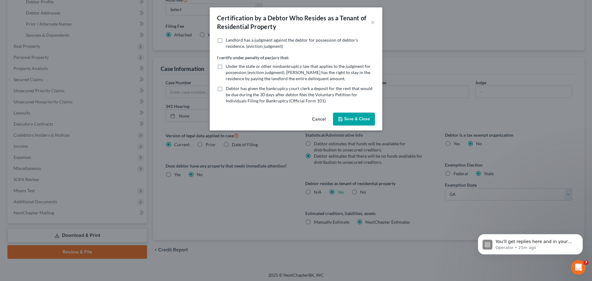
click at [349, 120] on button "Save & Close" at bounding box center [354, 118] width 42 height 13
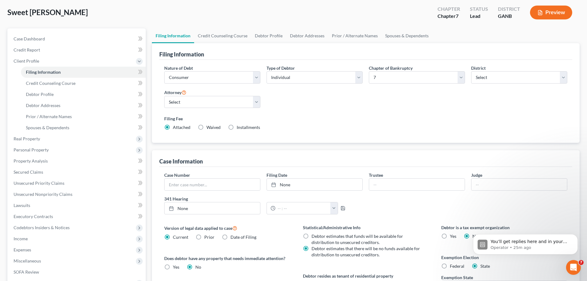
scroll to position [0, 0]
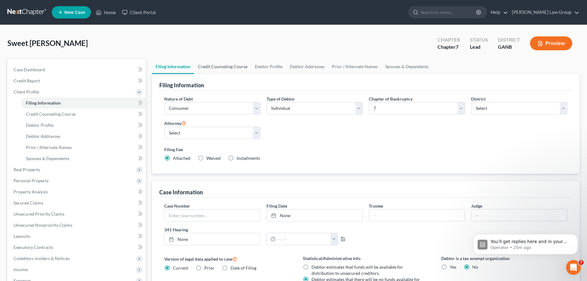
click at [225, 64] on link "Credit Counseling Course" at bounding box center [222, 66] width 57 height 15
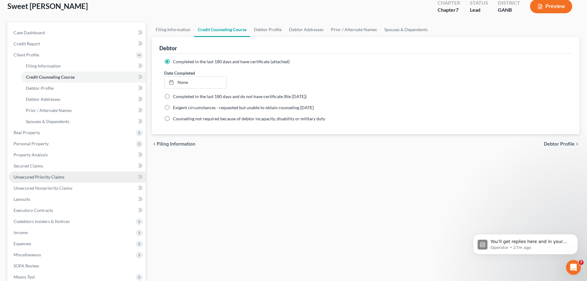
scroll to position [123, 0]
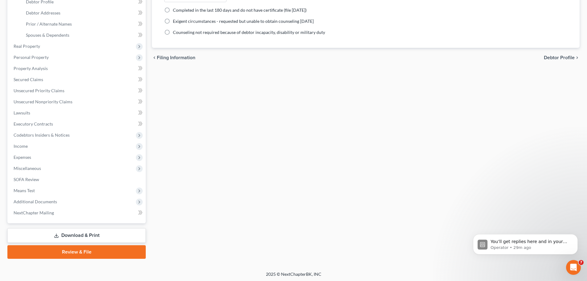
click at [553, 86] on div "Filing Information Credit Counseling Course Debtor Profile Debtor Addresses Pri…" at bounding box center [366, 97] width 434 height 323
click at [50, 101] on span "Unsecured Nonpriority Claims" at bounding box center [43, 101] width 59 height 5
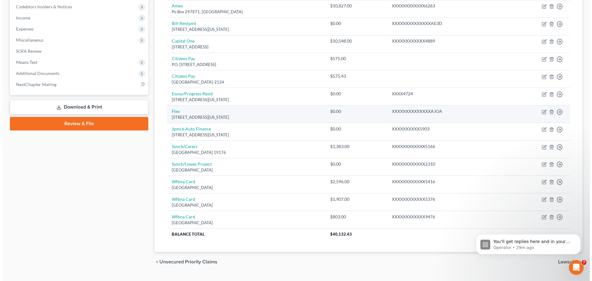
scroll to position [154, 0]
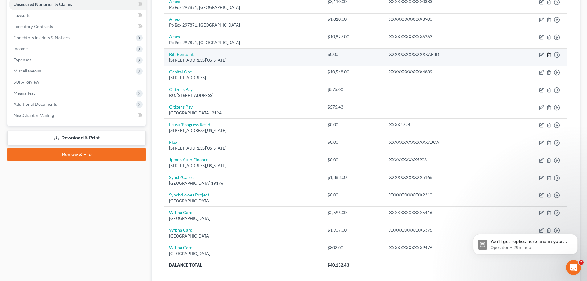
click at [548, 53] on icon "button" at bounding box center [548, 55] width 3 height 4
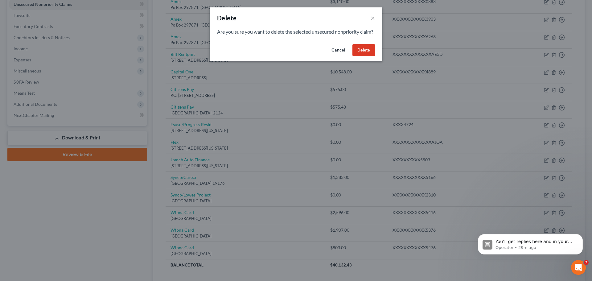
click at [362, 54] on button "Delete" at bounding box center [363, 50] width 22 height 12
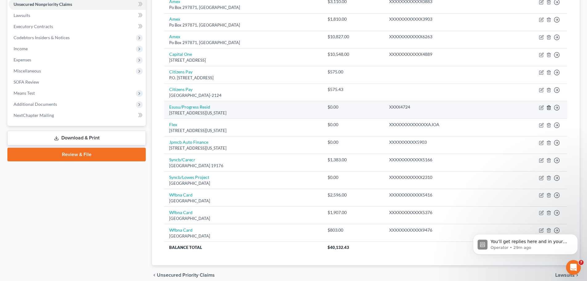
click at [547, 105] on icon "button" at bounding box center [548, 107] width 5 height 5
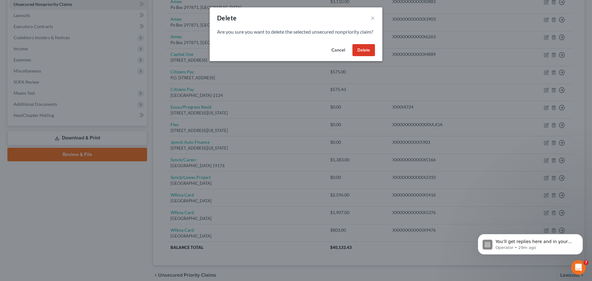
click at [357, 55] on button "Delete" at bounding box center [363, 50] width 22 height 12
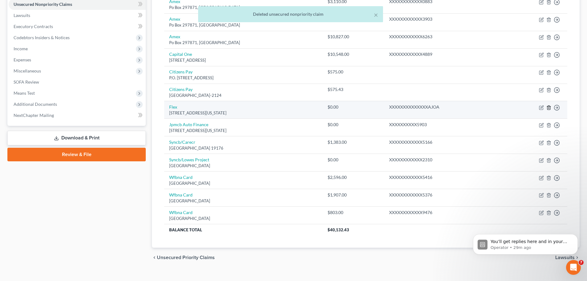
click at [549, 108] on line "button" at bounding box center [549, 107] width 0 height 1
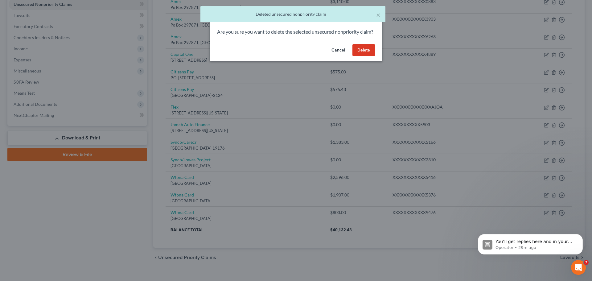
click at [360, 56] on button "Delete" at bounding box center [363, 50] width 22 height 12
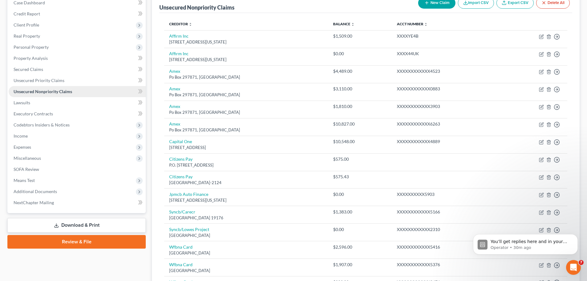
scroll to position [54, 0]
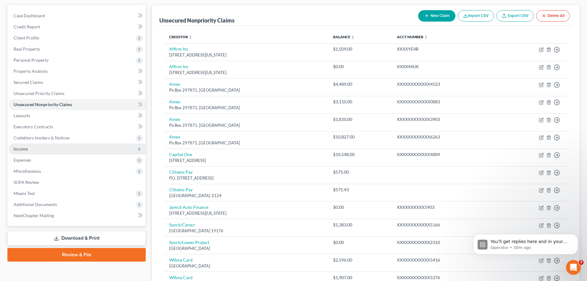
click at [25, 149] on span "Income" at bounding box center [21, 148] width 14 height 5
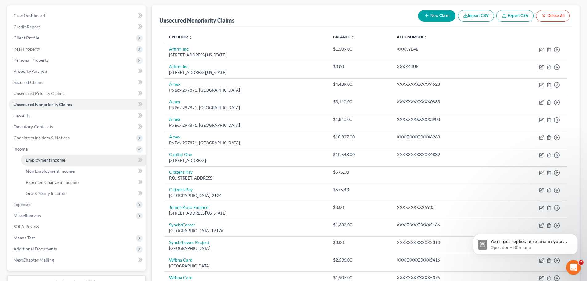
click at [63, 157] on span "Employment Income" at bounding box center [45, 159] width 39 height 5
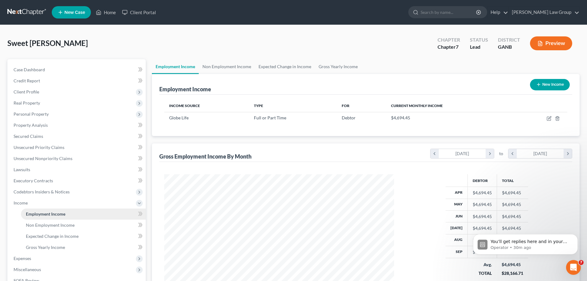
scroll to position [115, 242]
click at [224, 64] on link "Non Employment Income" at bounding box center [227, 66] width 56 height 15
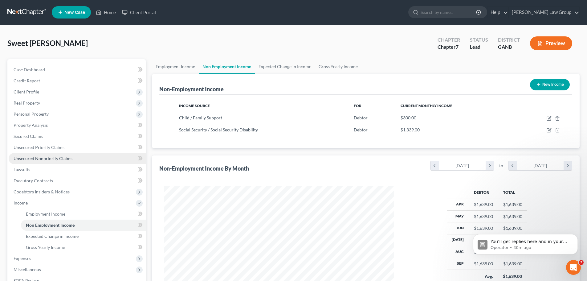
scroll to position [102, 0]
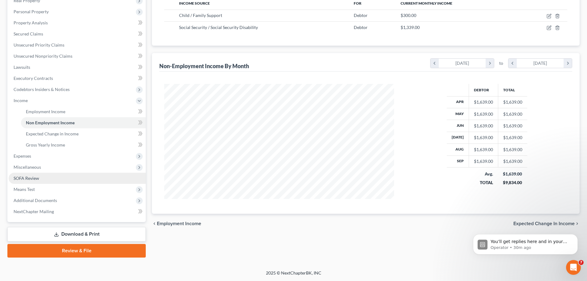
click at [53, 177] on link "SOFA Review" at bounding box center [77, 178] width 137 height 11
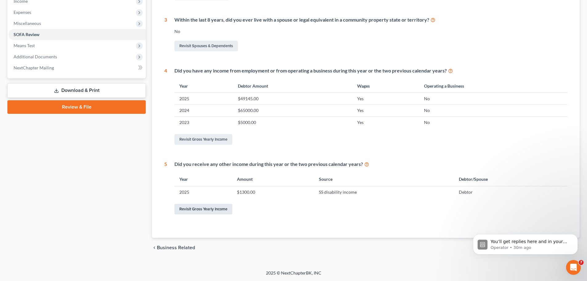
click at [193, 208] on link "Revisit Gross Yearly Income" at bounding box center [203, 209] width 58 height 10
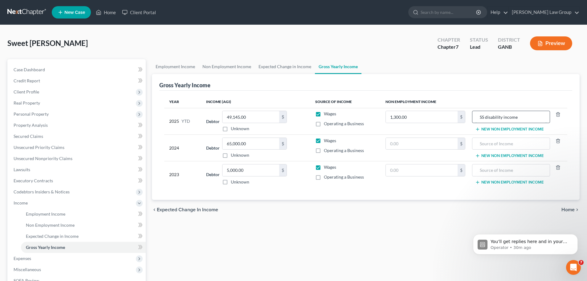
drag, startPoint x: 522, startPoint y: 116, endPoint x: 487, endPoint y: 115, distance: 35.1
click at [487, 115] on input "SS disability income" at bounding box center [510, 117] width 71 height 12
type input "S"
type input "R"
type input "SS Retirement Income"
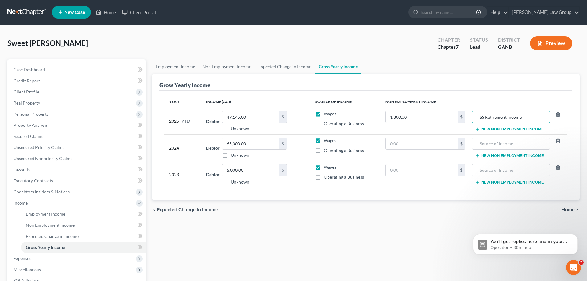
click at [501, 92] on div "Year Income (AGI) Source of Income Non Employment Income 2025 YTD Debtor 49,145…" at bounding box center [365, 145] width 413 height 109
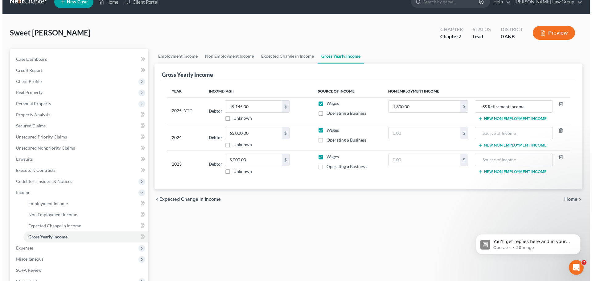
scroll to position [102, 0]
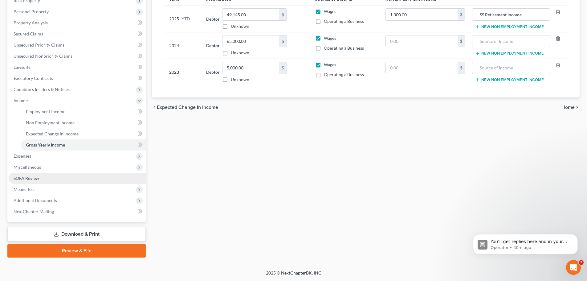
click at [55, 181] on link "SOFA Review" at bounding box center [77, 178] width 137 height 11
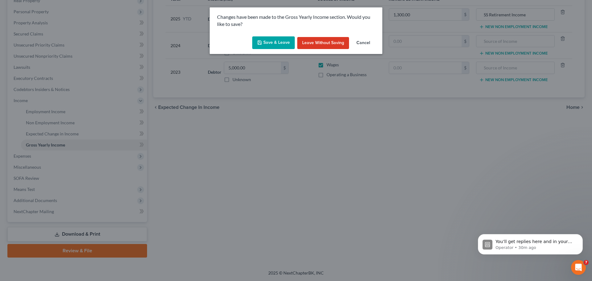
click at [271, 43] on button "Save & Leave" at bounding box center [273, 42] width 43 height 13
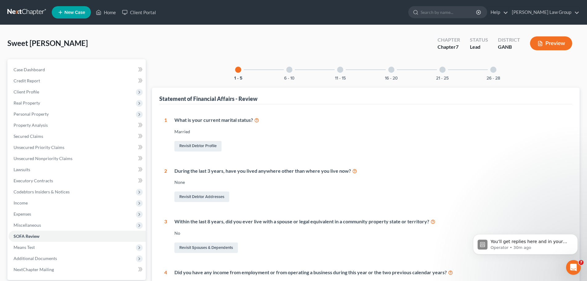
click at [492, 67] on div at bounding box center [493, 70] width 6 height 6
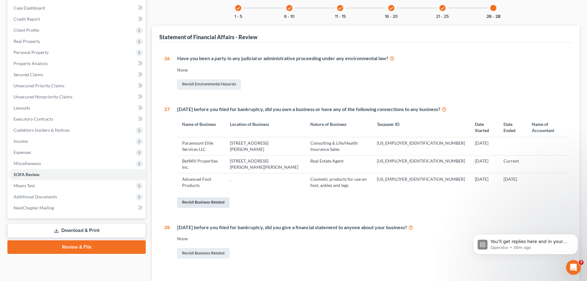
click at [213, 201] on link "Revisit Business Related" at bounding box center [203, 202] width 52 height 10
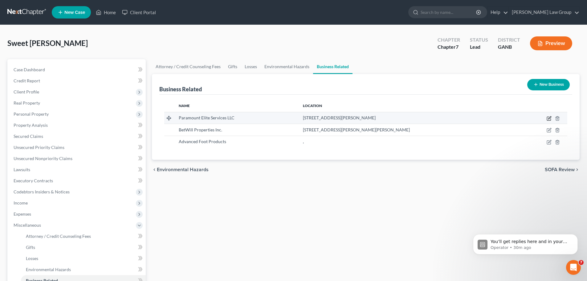
click at [547, 118] on icon "button" at bounding box center [549, 119] width 4 height 4
select select "sole_proprietor"
select select "10"
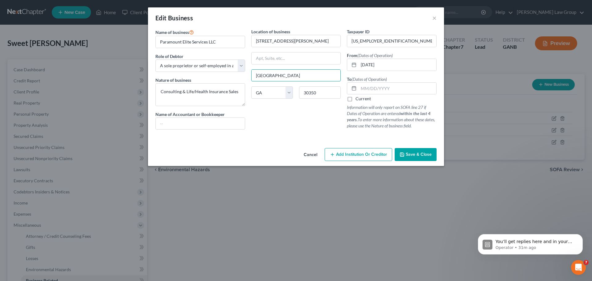
drag, startPoint x: 292, startPoint y: 75, endPoint x: 209, endPoint y: 58, distance: 85.3
click at [209, 58] on div "Name of business * Paramount Elite Services LLC Role of Debtor * Select A membe…" at bounding box center [295, 83] width 287 height 111
type input "Sandy Springs"
drag, startPoint x: 385, startPoint y: 38, endPoint x: 392, endPoint y: 43, distance: 8.6
click at [385, 38] on input "92-3276505" at bounding box center [391, 41] width 89 height 12
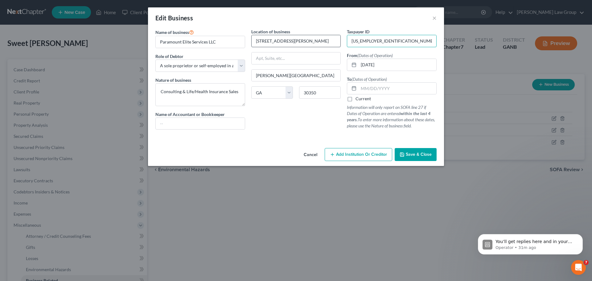
drag, startPoint x: 392, startPoint y: 43, endPoint x: 308, endPoint y: 41, distance: 84.8
click at [308, 41] on div "Name of business * Paramount Elite Services LLC Role of Debtor * Select A membe…" at bounding box center [295, 83] width 287 height 111
paste input "9-0390429"
type input "99-0390429"
click at [397, 66] on input "04/03/2023" at bounding box center [397, 65] width 78 height 12
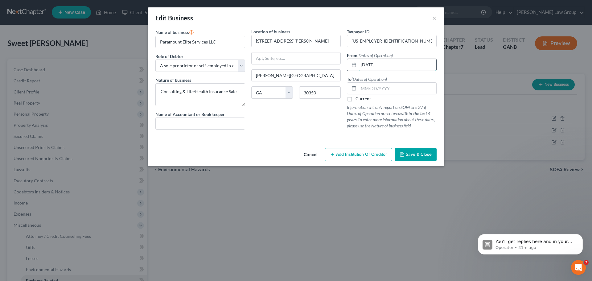
drag, startPoint x: 364, startPoint y: 67, endPoint x: 358, endPoint y: 67, distance: 5.9
click at [358, 67] on div "04/03/2023" at bounding box center [392, 65] width 90 height 12
type input "12/22/2023"
click at [355, 100] on label "Current" at bounding box center [362, 99] width 15 height 6
click at [358, 100] on input "Current" at bounding box center [360, 98] width 4 height 4
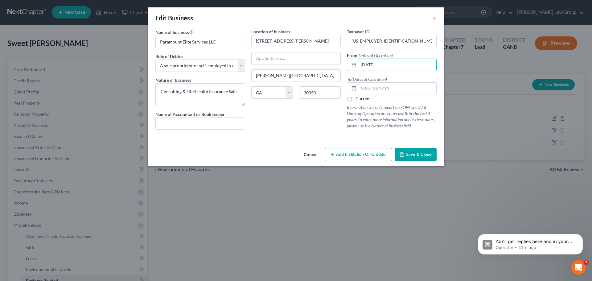
checkbox input "true"
drag, startPoint x: 160, startPoint y: 92, endPoint x: 297, endPoint y: 99, distance: 137.3
click at [297, 99] on div "Name of business * Paramount Elite Services LLC Role of Debtor * Select A membe…" at bounding box center [295, 83] width 287 height 111
paste textarea "Independent Consulting, Independent Insurance Agent"
type textarea "Independent Consulting, Independent Insurance Agent"
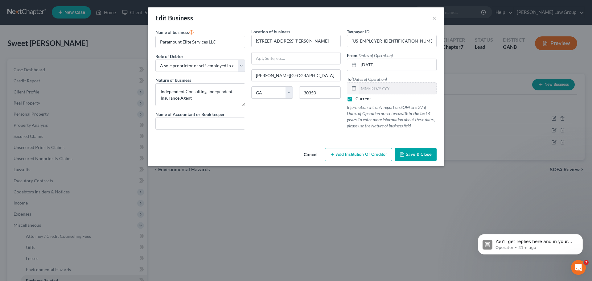
click at [283, 122] on div "Location of business 191 Birchmore Dr. Sandy Springs State AL AK AR AZ CA CO CT…" at bounding box center [296, 81] width 96 height 106
click at [420, 158] on button "Save & Close" at bounding box center [415, 154] width 42 height 13
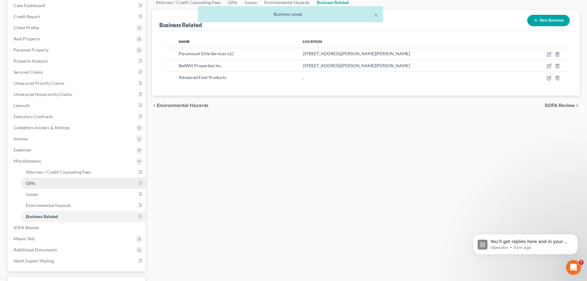
scroll to position [113, 0]
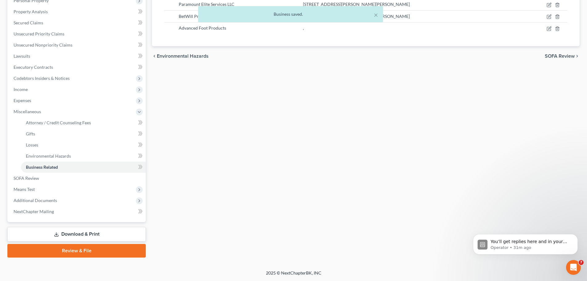
drag, startPoint x: 97, startPoint y: 236, endPoint x: 128, endPoint y: 225, distance: 33.5
click at [97, 236] on link "Download & Print" at bounding box center [76, 234] width 138 height 14
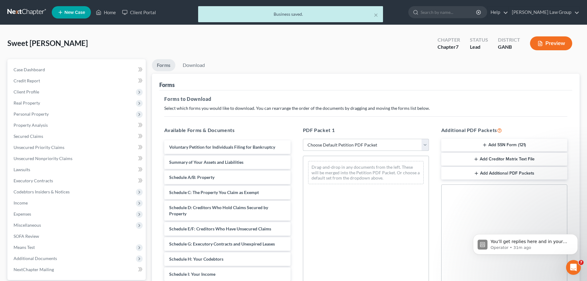
click at [370, 147] on select "Choose Default Petition PDF Packet Complete Bankruptcy Petition (all forms and …" at bounding box center [366, 145] width 126 height 12
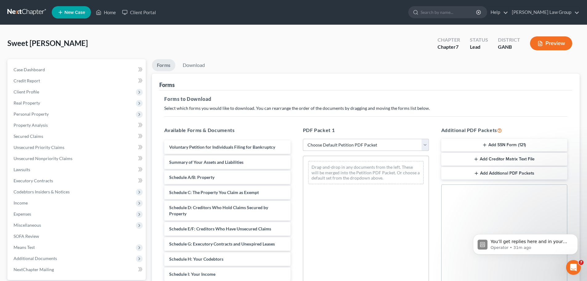
select select "0"
click at [303, 139] on select "Choose Default Petition PDF Packet Complete Bankruptcy Petition (all forms and …" at bounding box center [366, 145] width 126 height 12
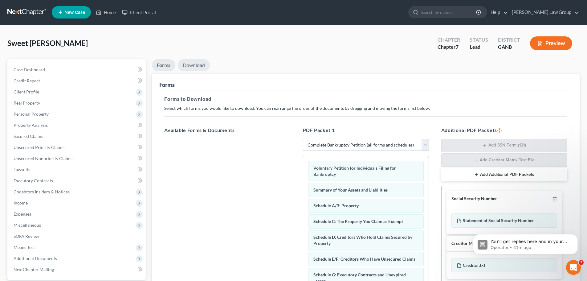
click at [194, 66] on link "Download" at bounding box center [194, 65] width 32 height 12
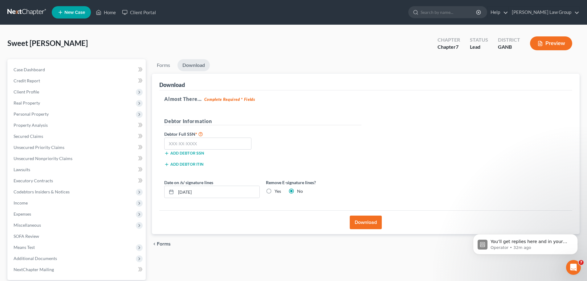
scroll to position [63, 0]
click at [173, 146] on input "text" at bounding box center [207, 143] width 87 height 12
paste input "220-72-1579"
type input "220-72-1579"
click at [375, 224] on button "Download" at bounding box center [366, 222] width 32 height 14
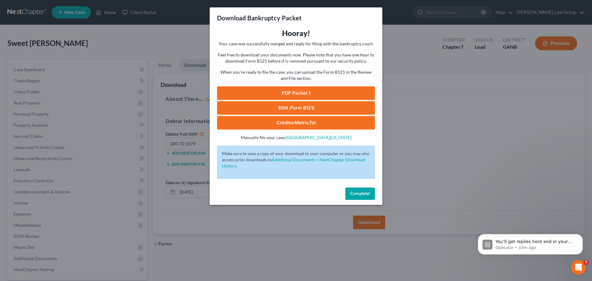
click at [299, 87] on link "PDF Packet 1" at bounding box center [296, 93] width 158 height 14
click at [361, 194] on span "Complete!" at bounding box center [360, 193] width 20 height 5
